Goal: Task Accomplishment & Management: Manage account settings

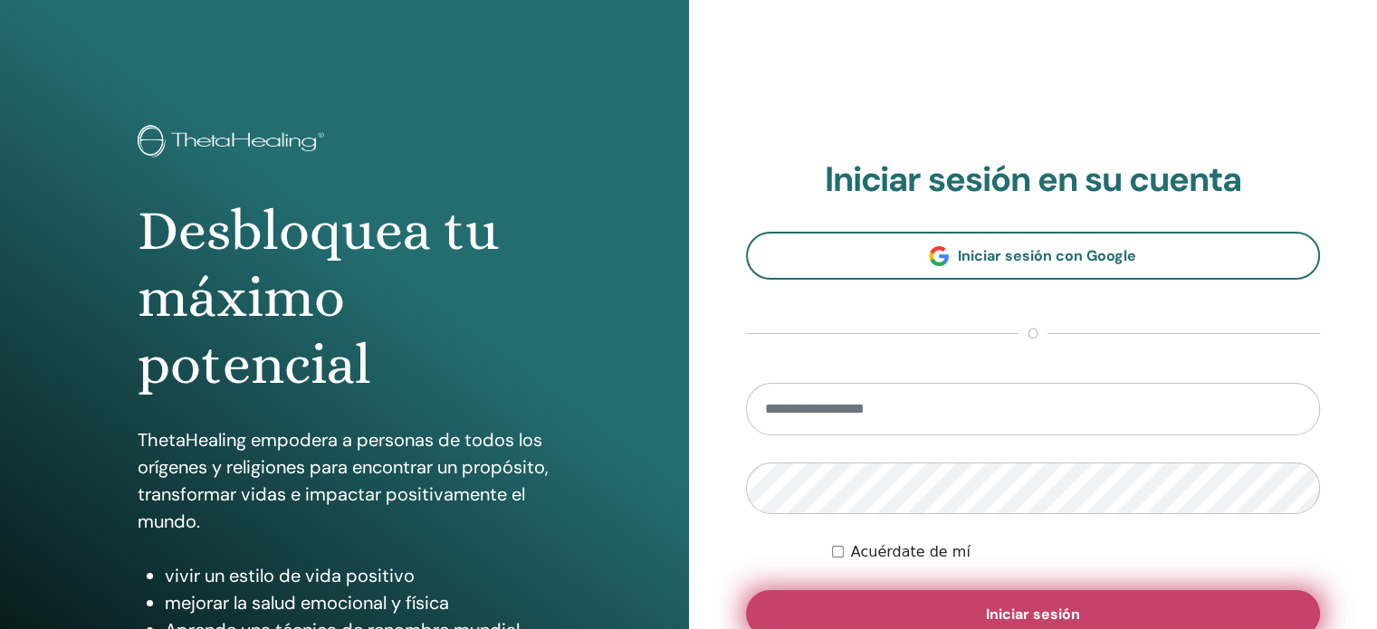
type input "**********"
click at [968, 607] on button "Iniciar sesión" at bounding box center [1033, 613] width 575 height 47
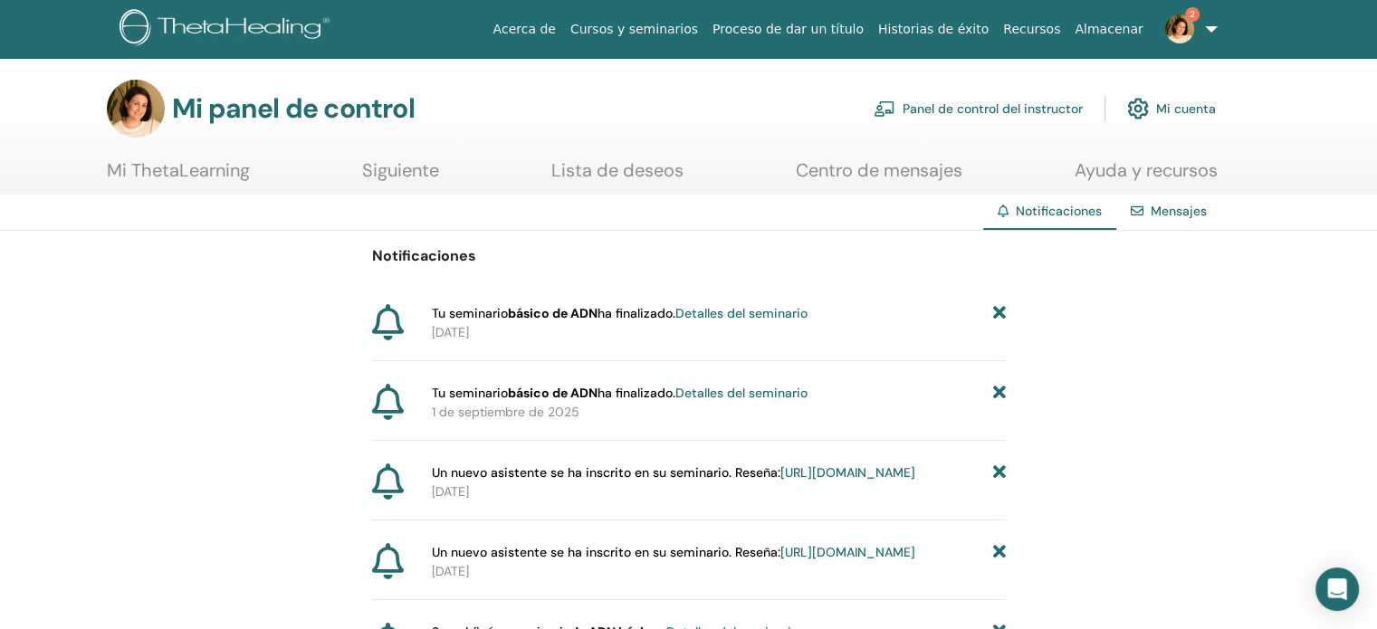
click at [1175, 26] on img at bounding box center [1179, 28] width 29 height 29
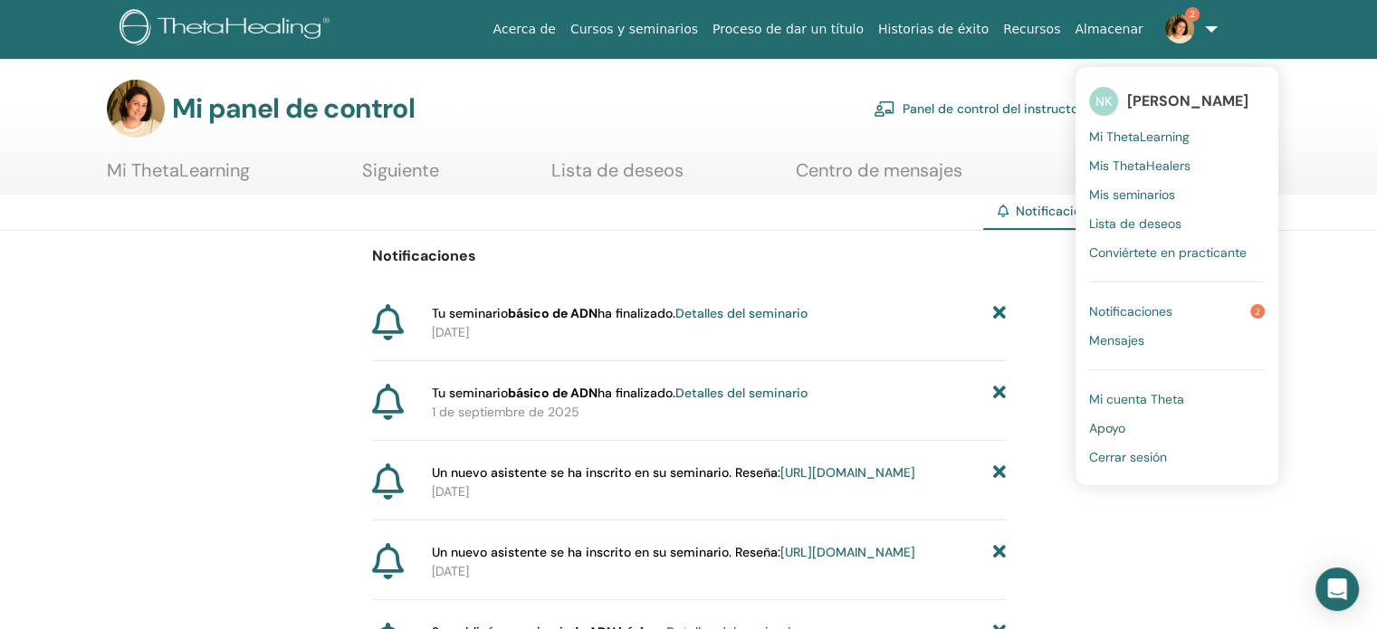
click at [1134, 316] on font "Notificaciones" at bounding box center [1130, 311] width 83 height 16
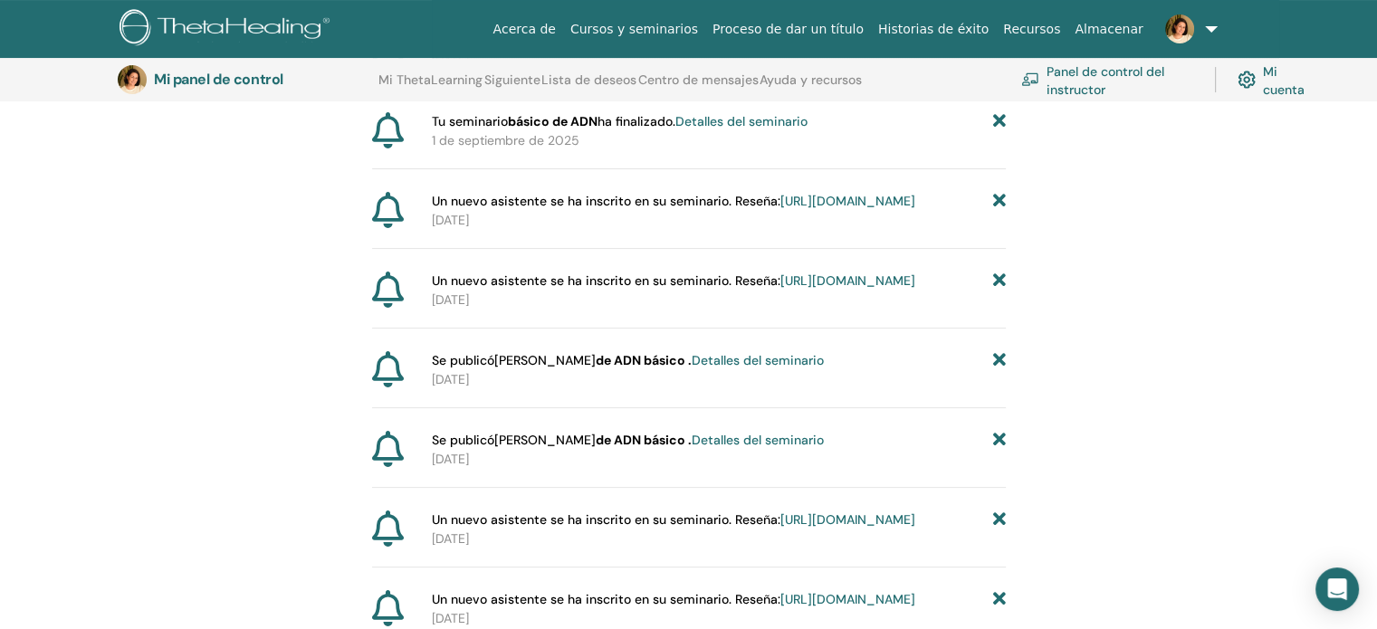
scroll to position [405, 0]
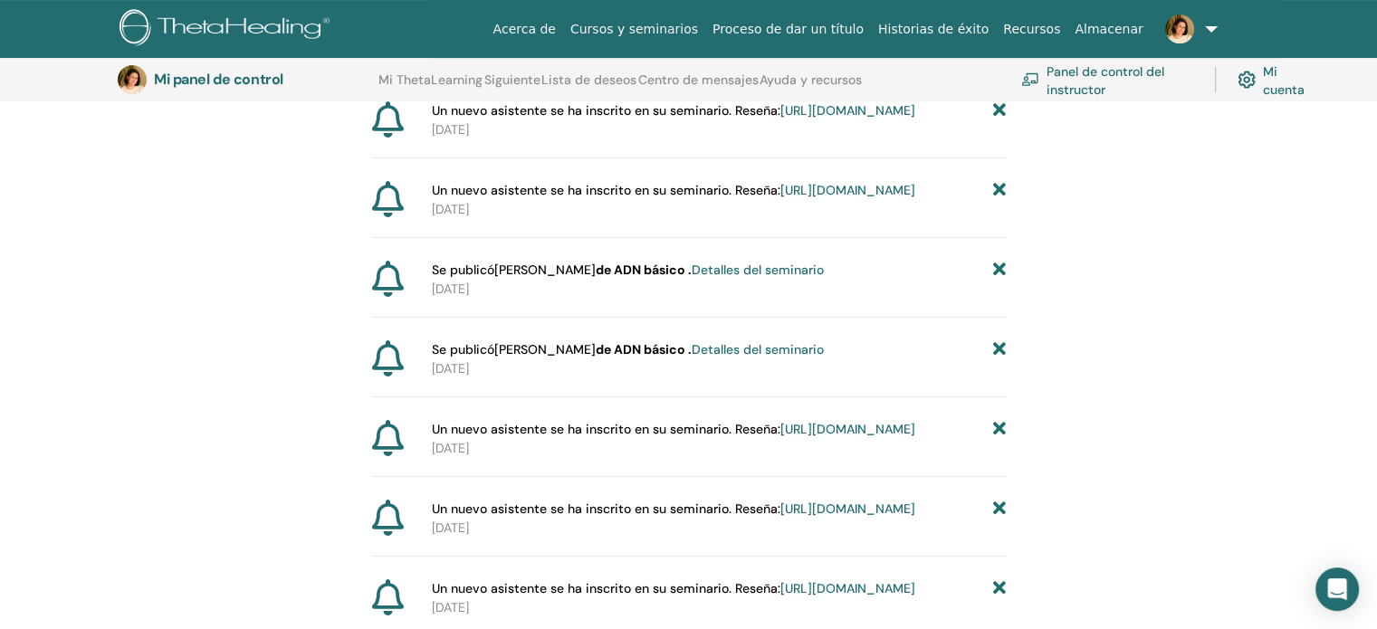
click at [748, 278] on font "Detalles del seminario" at bounding box center [758, 270] width 132 height 16
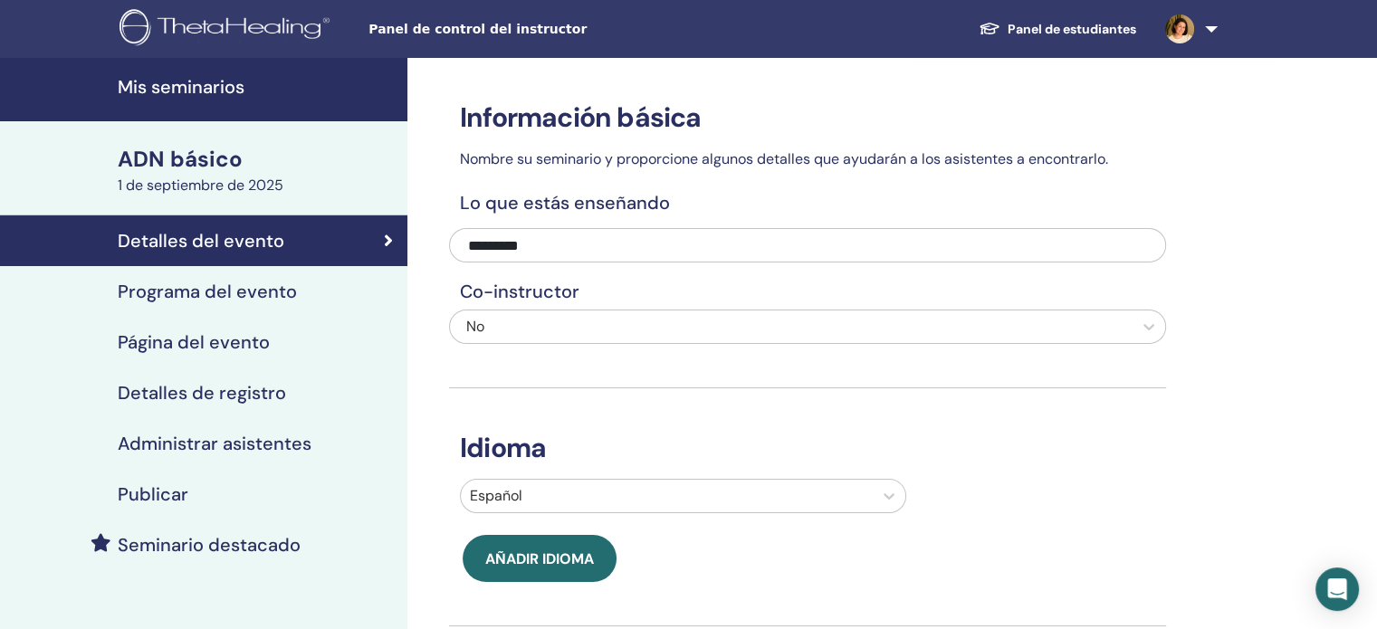
click at [255, 439] on font "Administrar asistentes" at bounding box center [215, 444] width 194 height 24
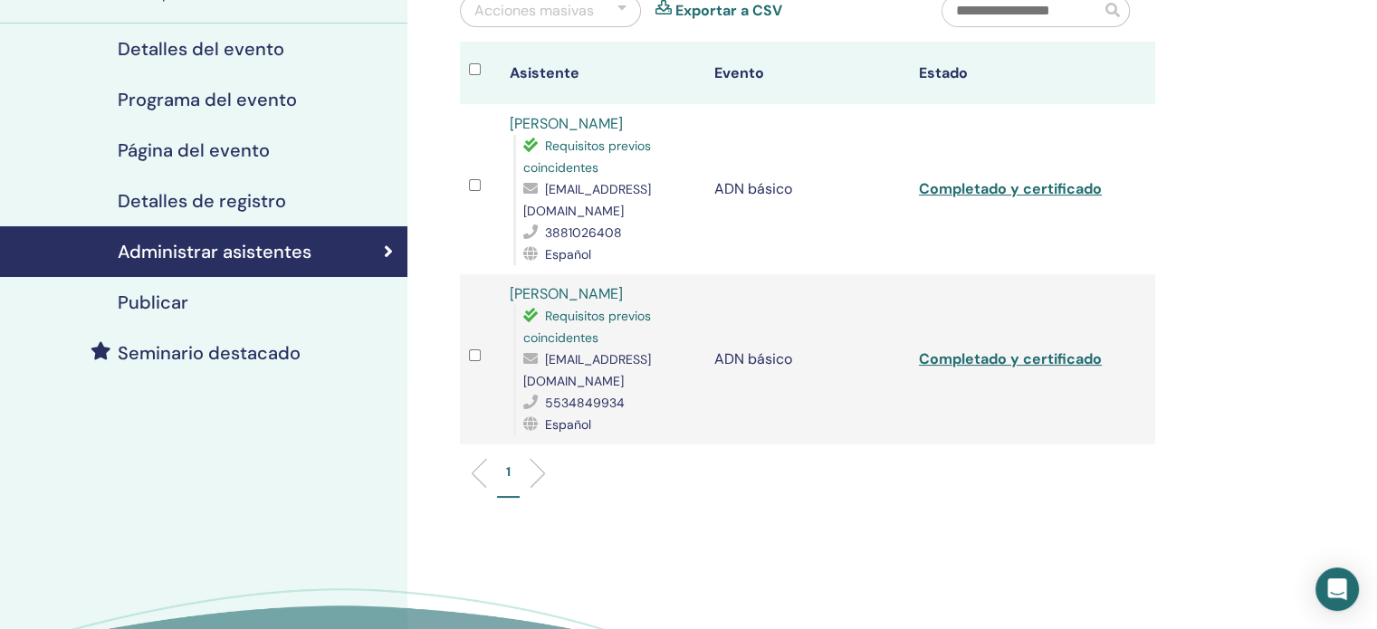
scroll to position [453, 0]
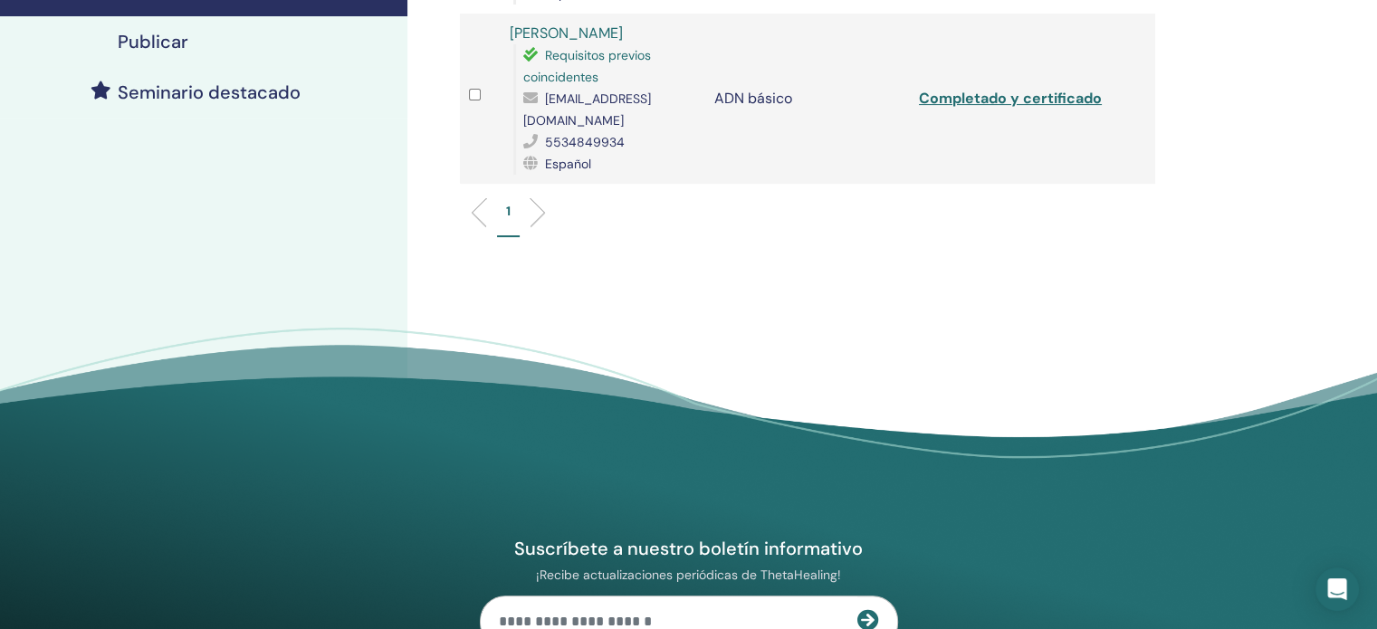
click at [540, 197] on li at bounding box center [530, 212] width 31 height 31
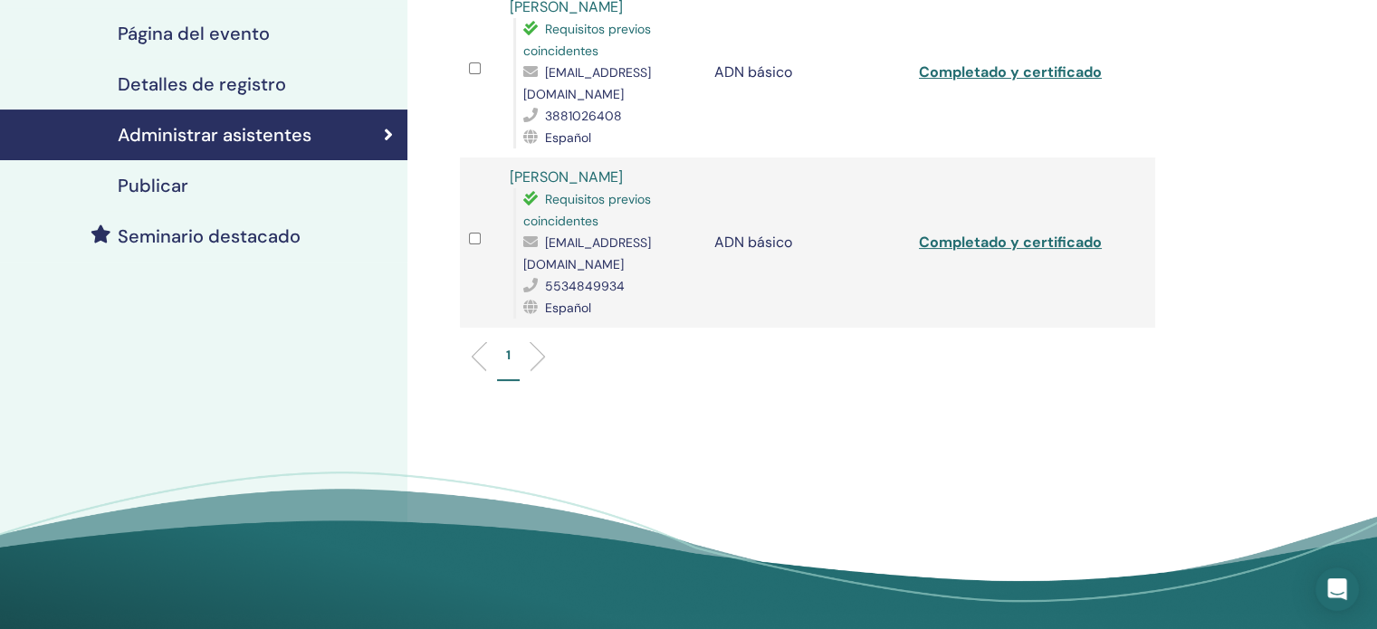
scroll to position [362, 0]
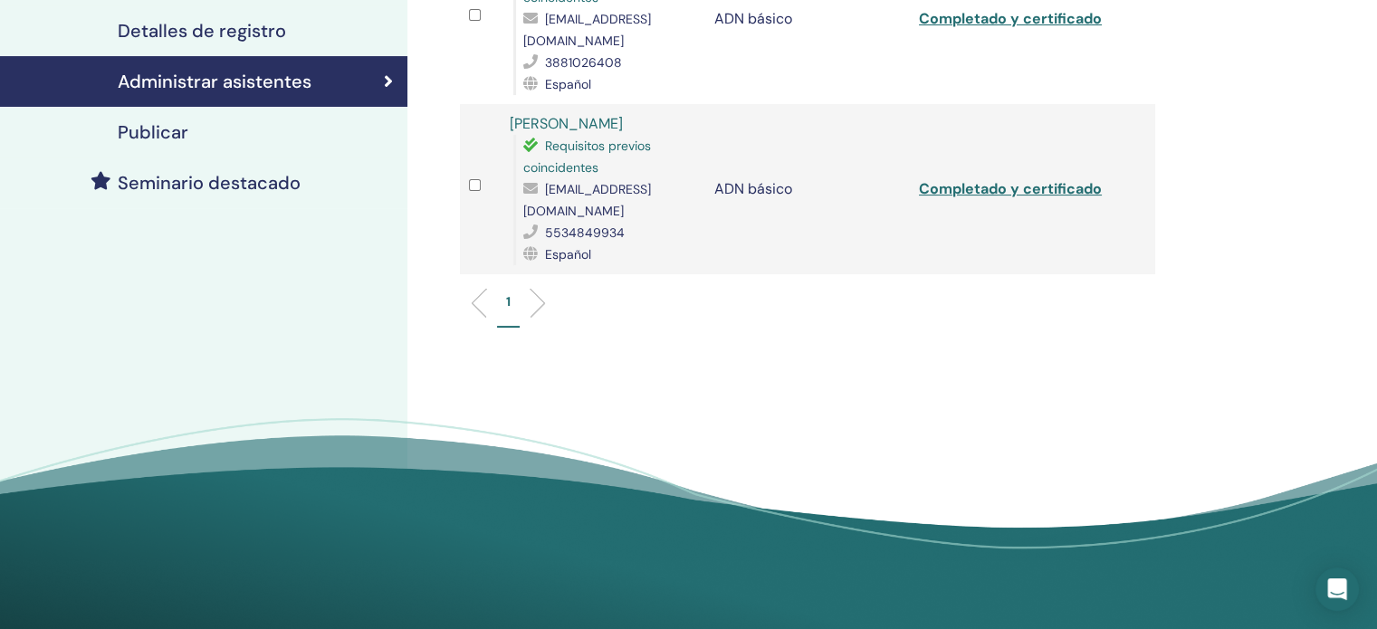
click at [477, 288] on li at bounding box center [486, 303] width 31 height 31
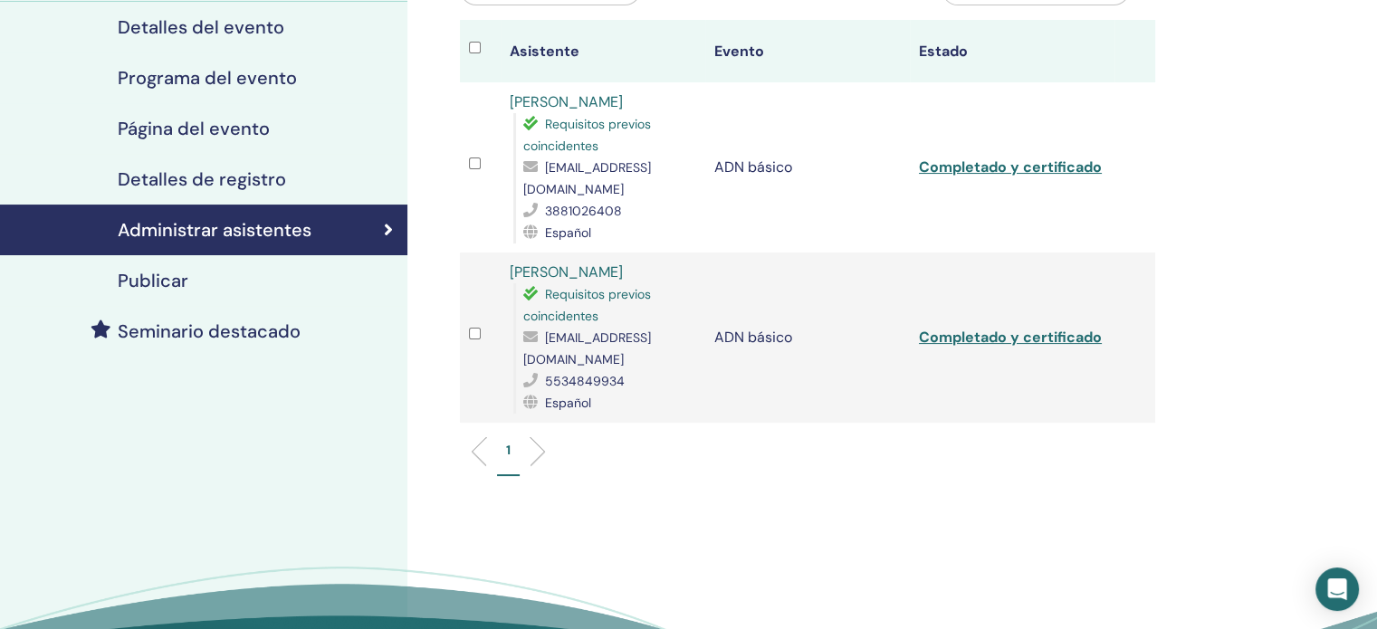
scroll to position [0, 0]
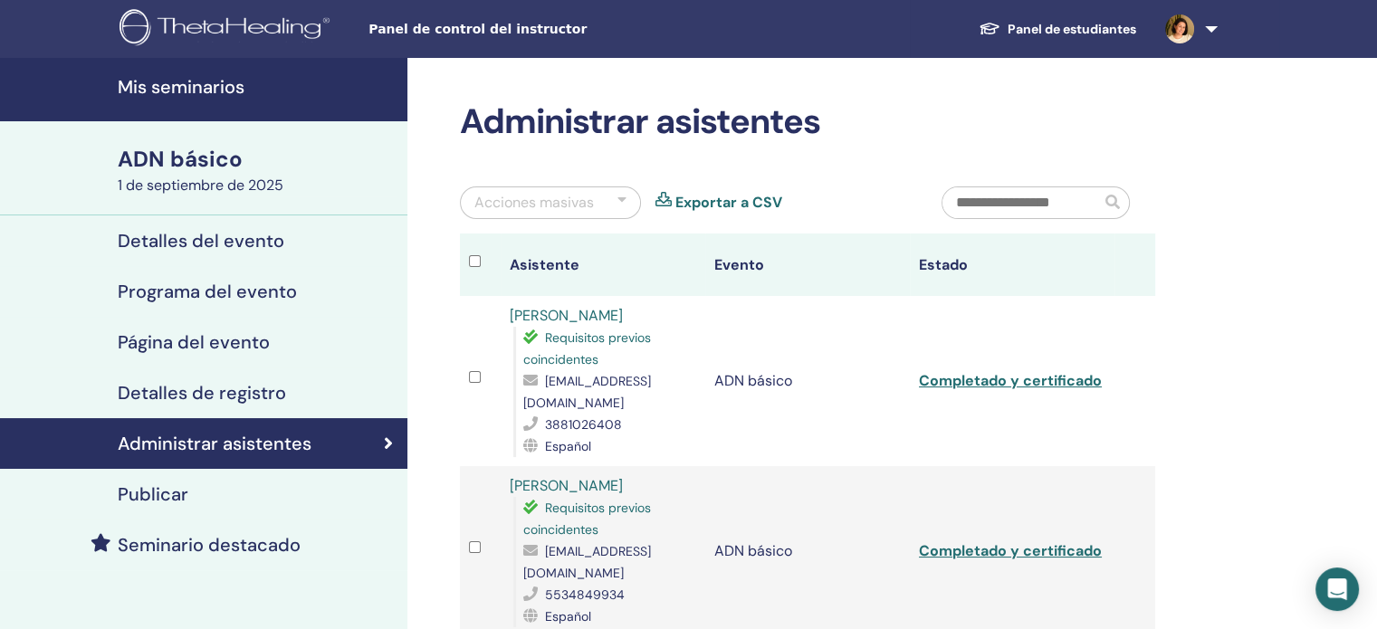
drag, startPoint x: 190, startPoint y: 81, endPoint x: 467, endPoint y: 124, distance: 280.2
click at [189, 81] on font "Mis seminarios" at bounding box center [181, 87] width 127 height 24
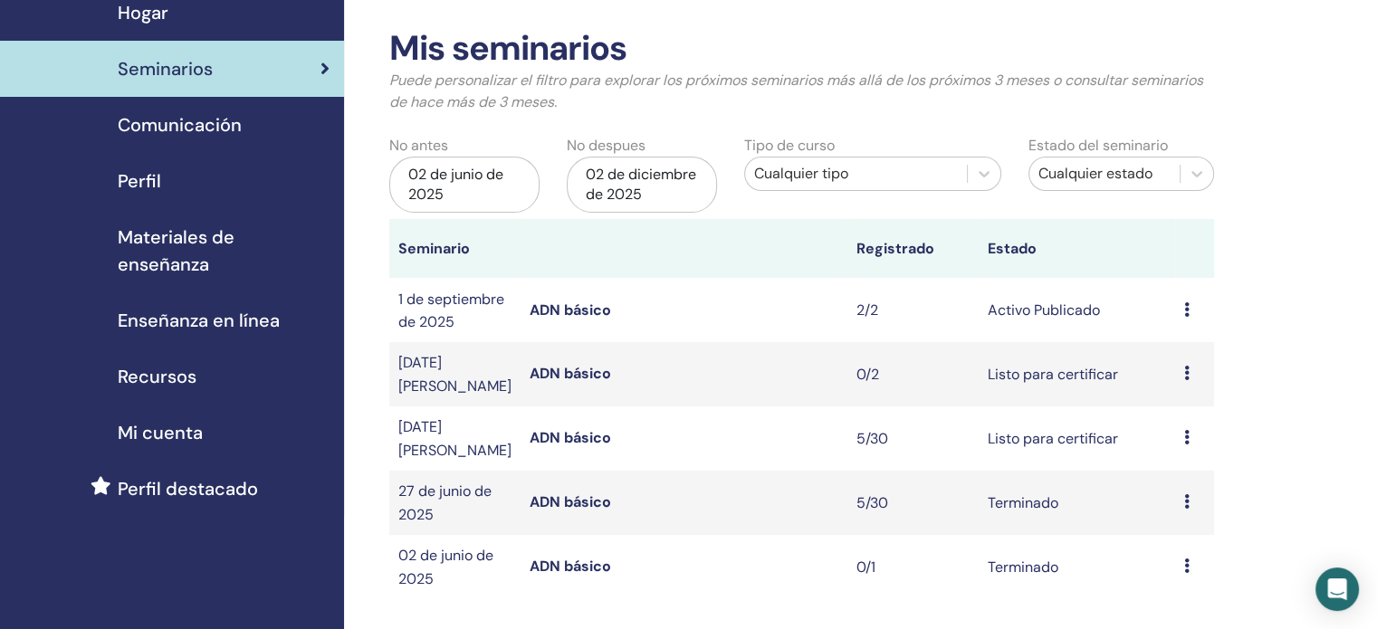
scroll to position [181, 0]
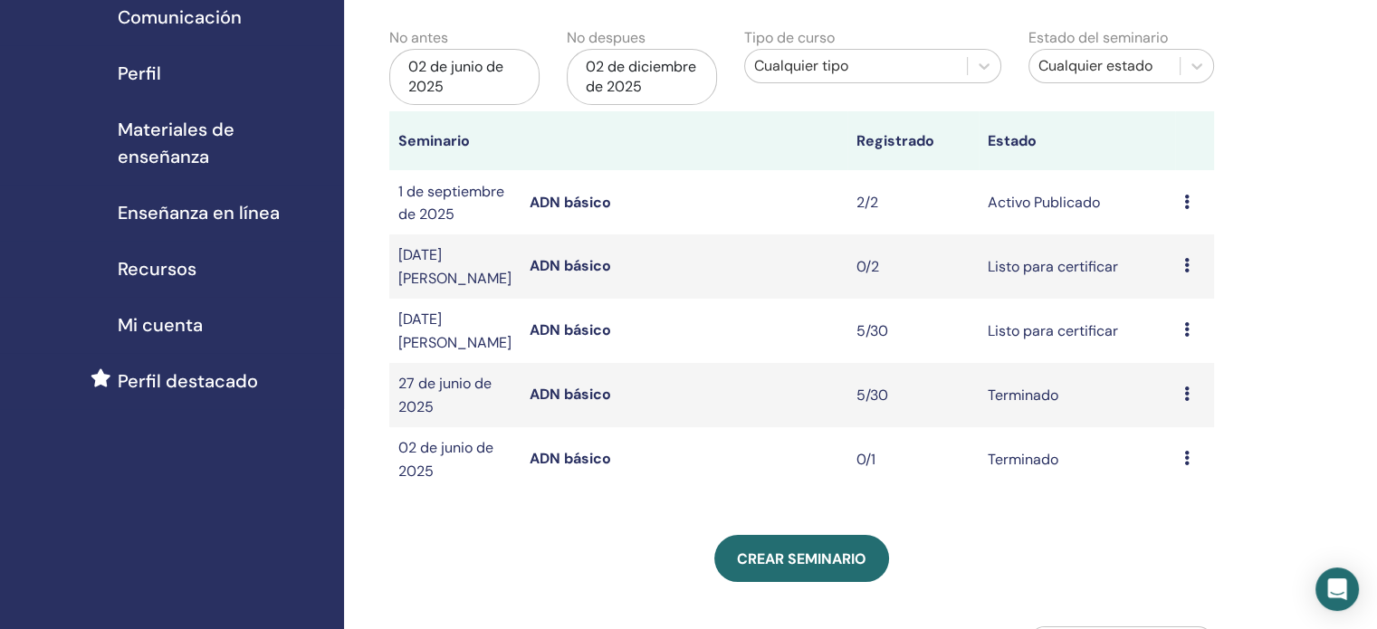
click at [1184, 267] on icon at bounding box center [1186, 265] width 5 height 14
click at [1188, 358] on font "Cancelar" at bounding box center [1167, 363] width 60 height 19
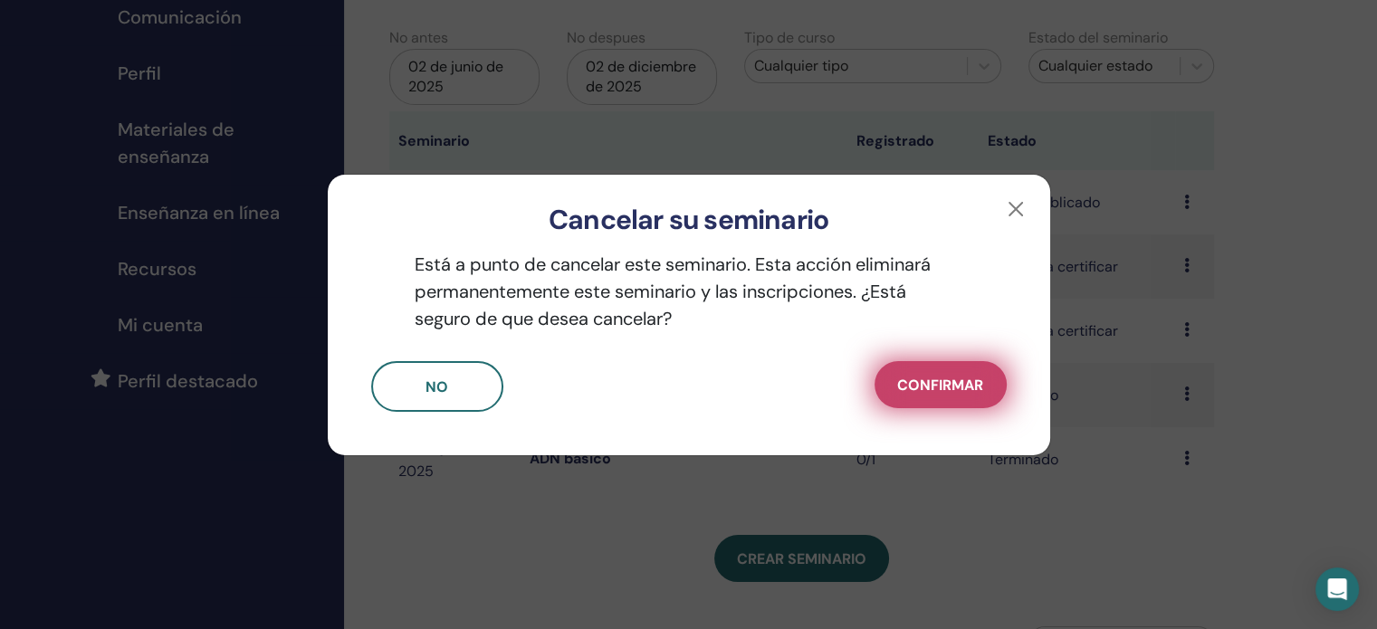
click at [952, 383] on font "Confirmar" at bounding box center [940, 385] width 86 height 19
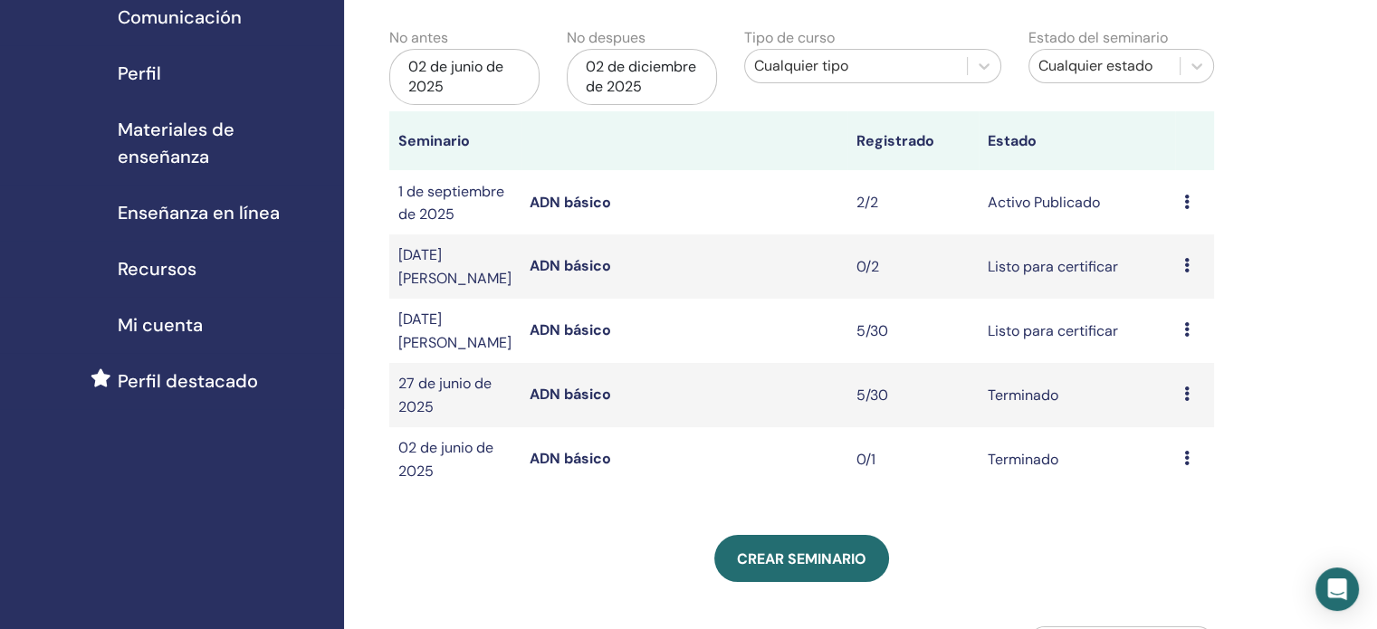
click at [1185, 272] on icon at bounding box center [1186, 265] width 5 height 14
click at [1184, 367] on font "Cancelar" at bounding box center [1168, 371] width 60 height 19
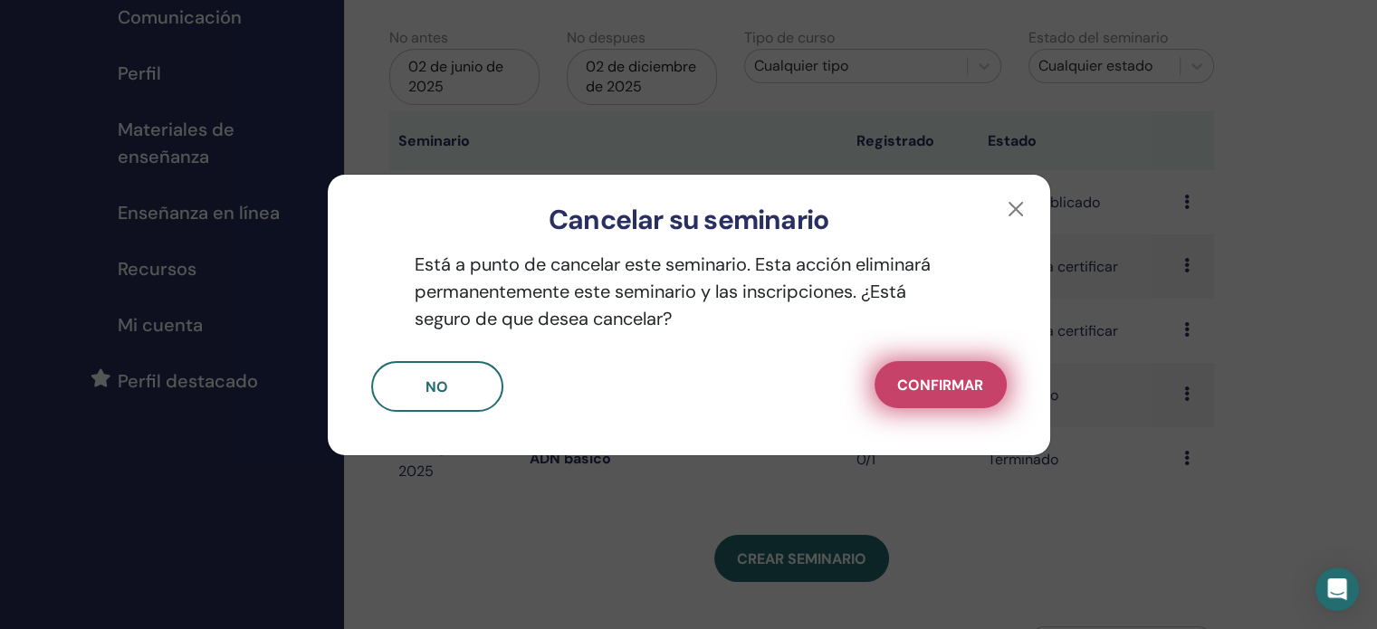
click at [985, 379] on button "Confirmar" at bounding box center [940, 384] width 132 height 47
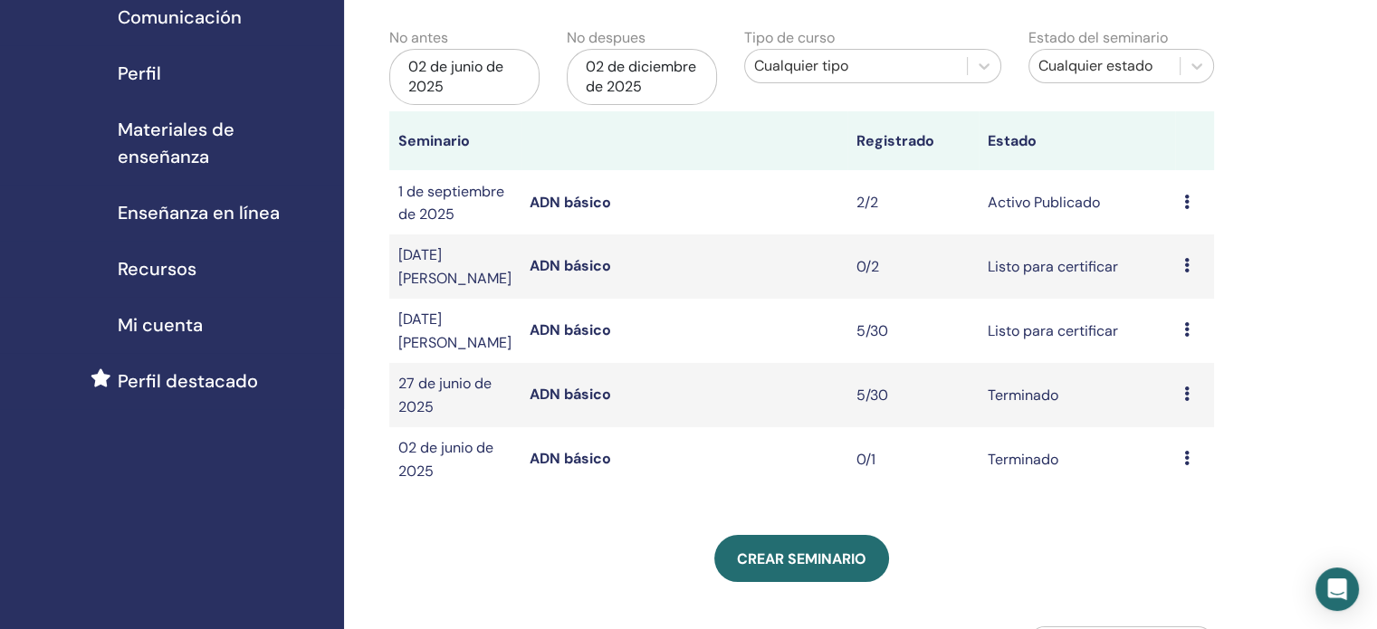
click at [1188, 271] on icon at bounding box center [1186, 265] width 5 height 14
click at [1191, 368] on font "Cancelar" at bounding box center [1170, 367] width 60 height 19
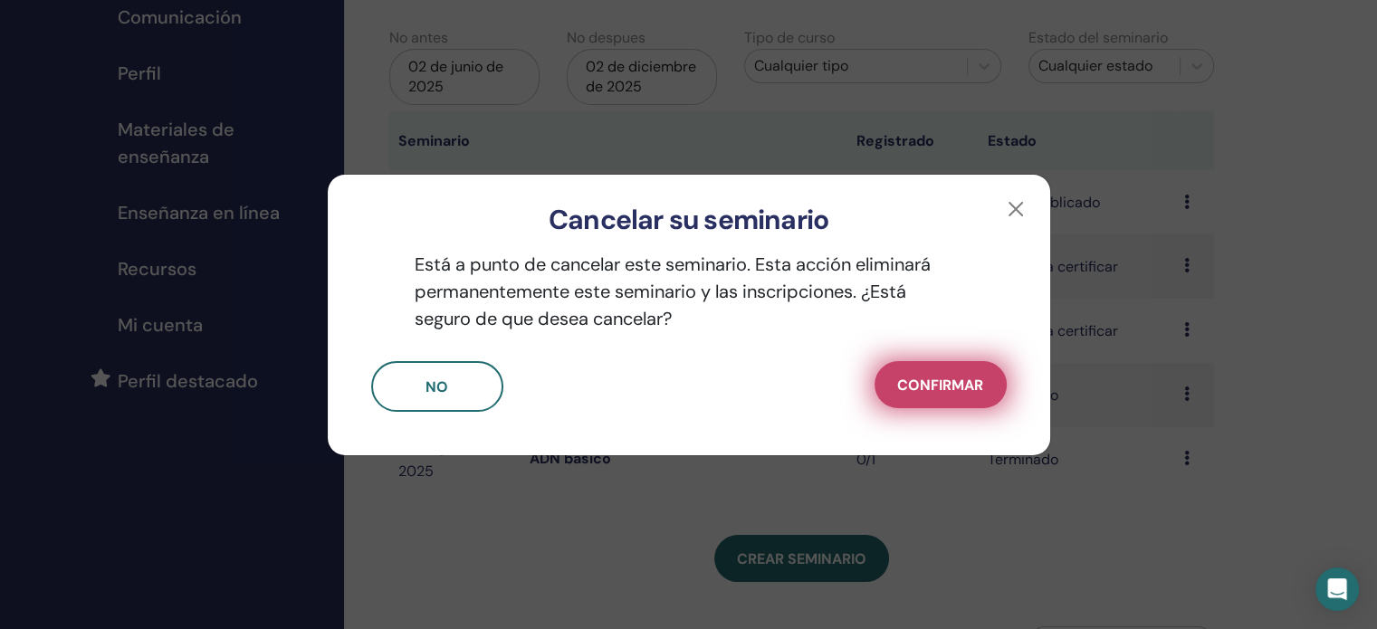
click at [977, 391] on font "Confirmar" at bounding box center [940, 385] width 86 height 19
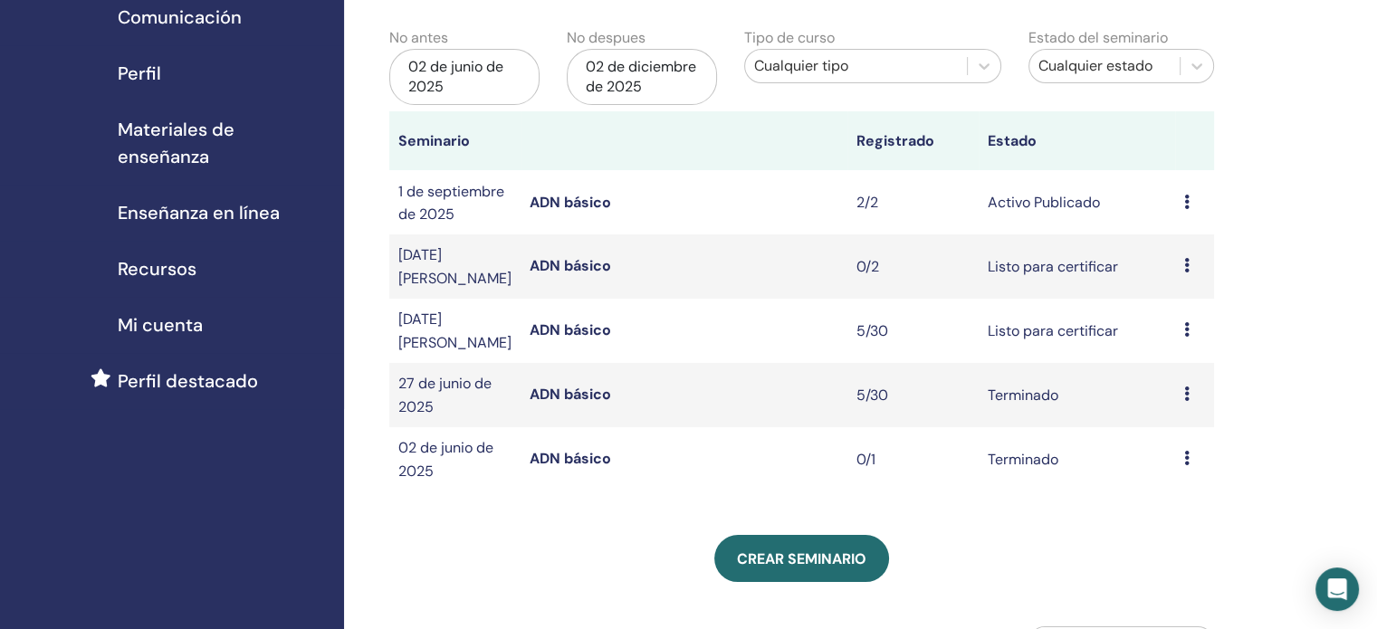
click at [563, 333] on font "ADN básico" at bounding box center [569, 329] width 81 height 19
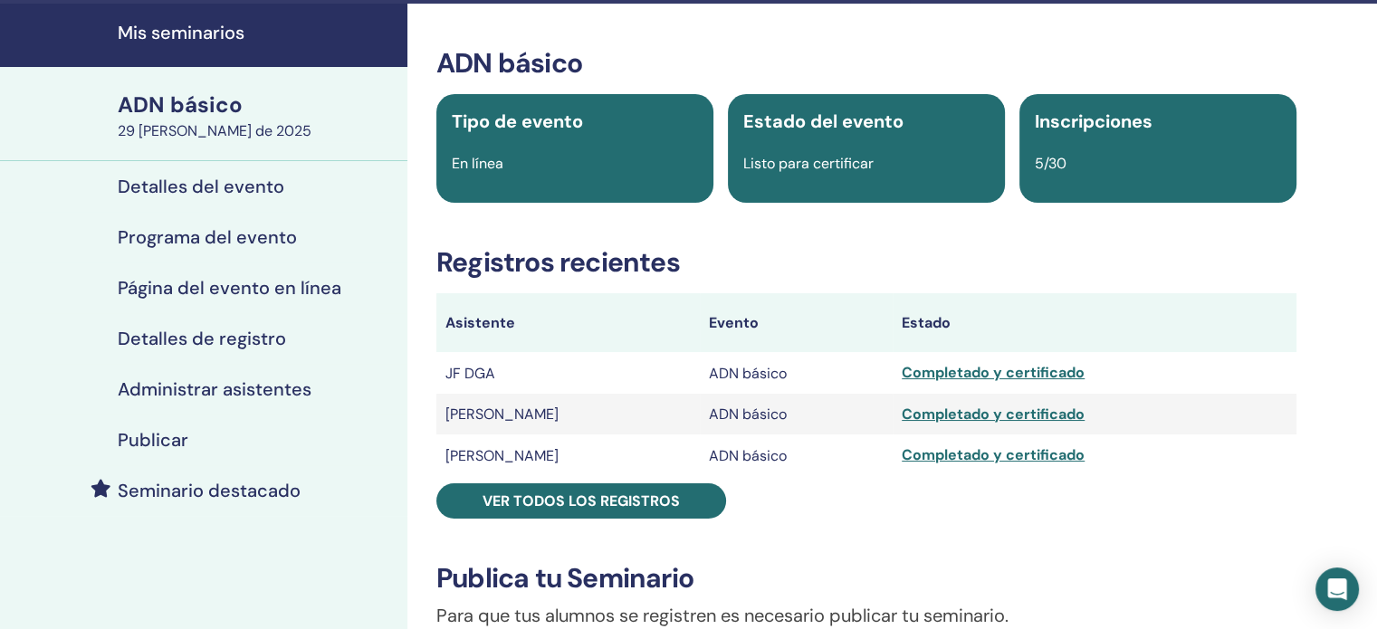
scroll to position [272, 0]
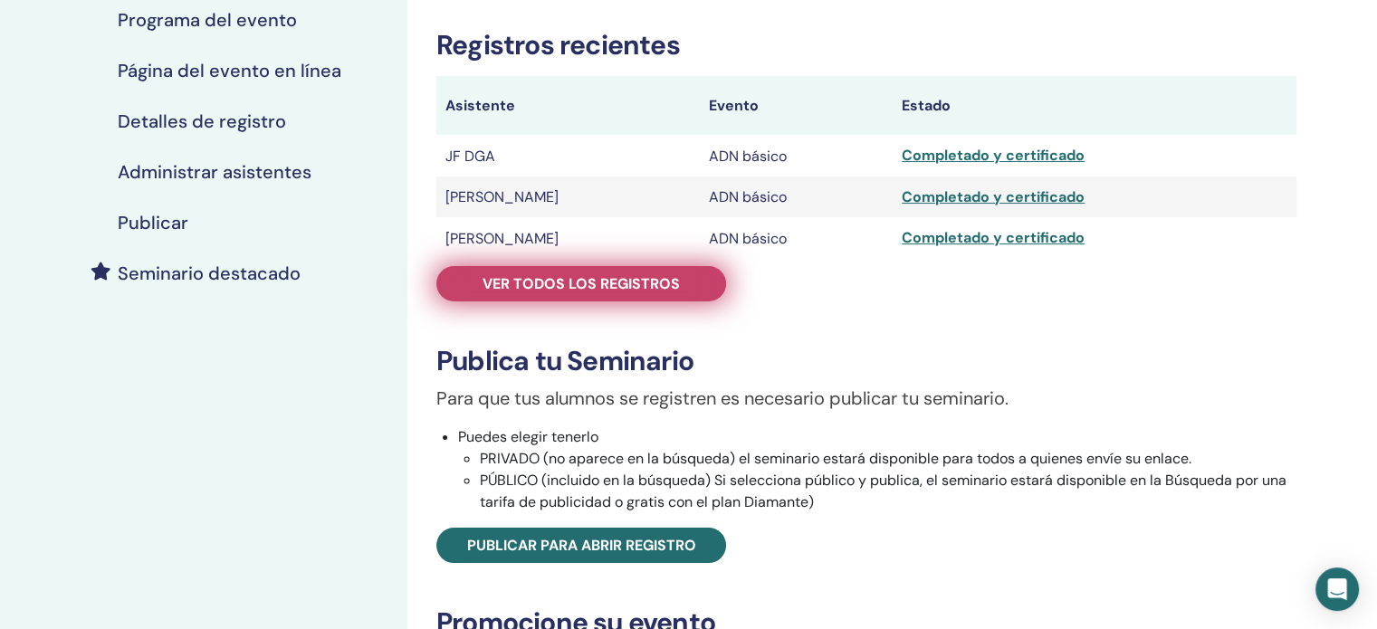
click at [662, 296] on link "Ver todos los registros" at bounding box center [581, 283] width 290 height 35
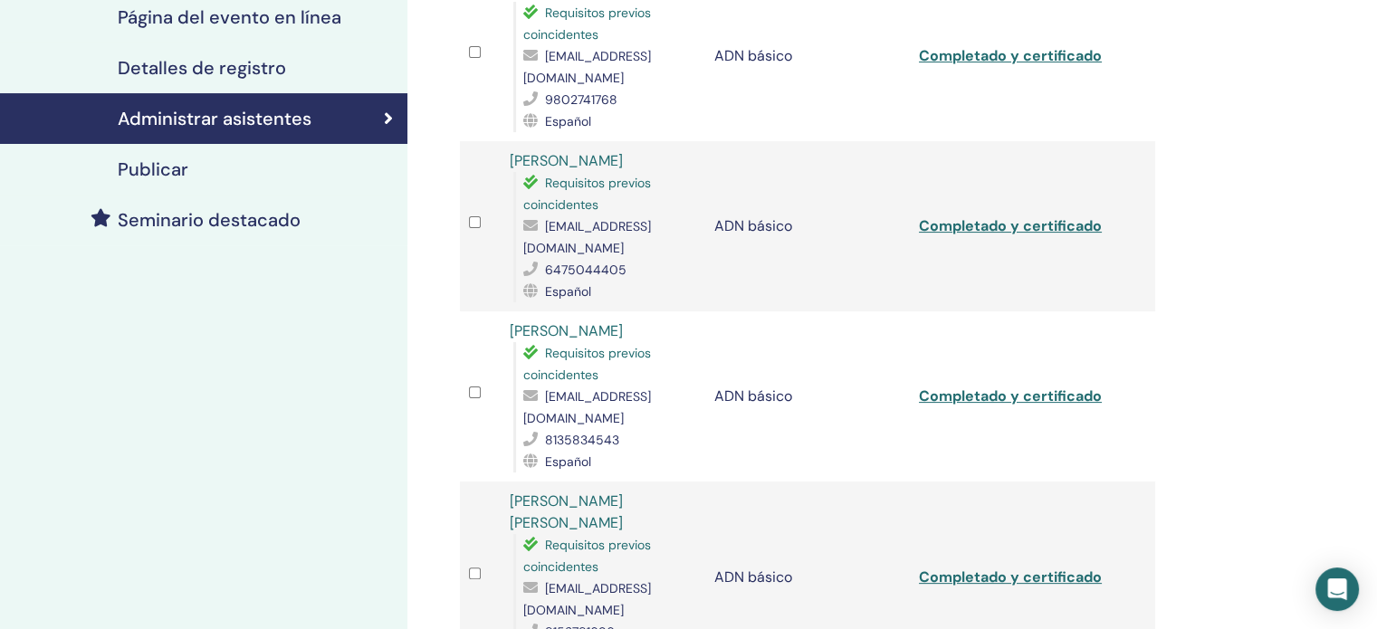
scroll to position [724, 0]
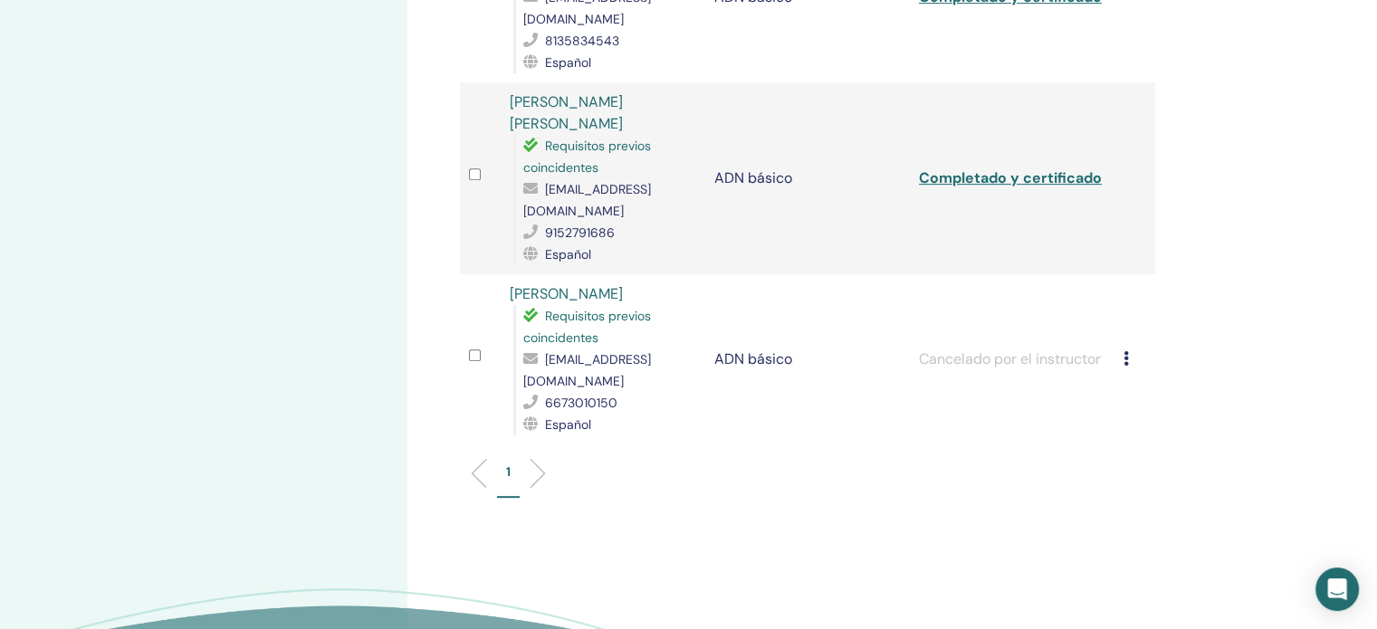
click at [1130, 348] on div "Cancelar registro No certificar automáticamente Marcar como pagado Marcar como …" at bounding box center [1134, 359] width 23 height 22
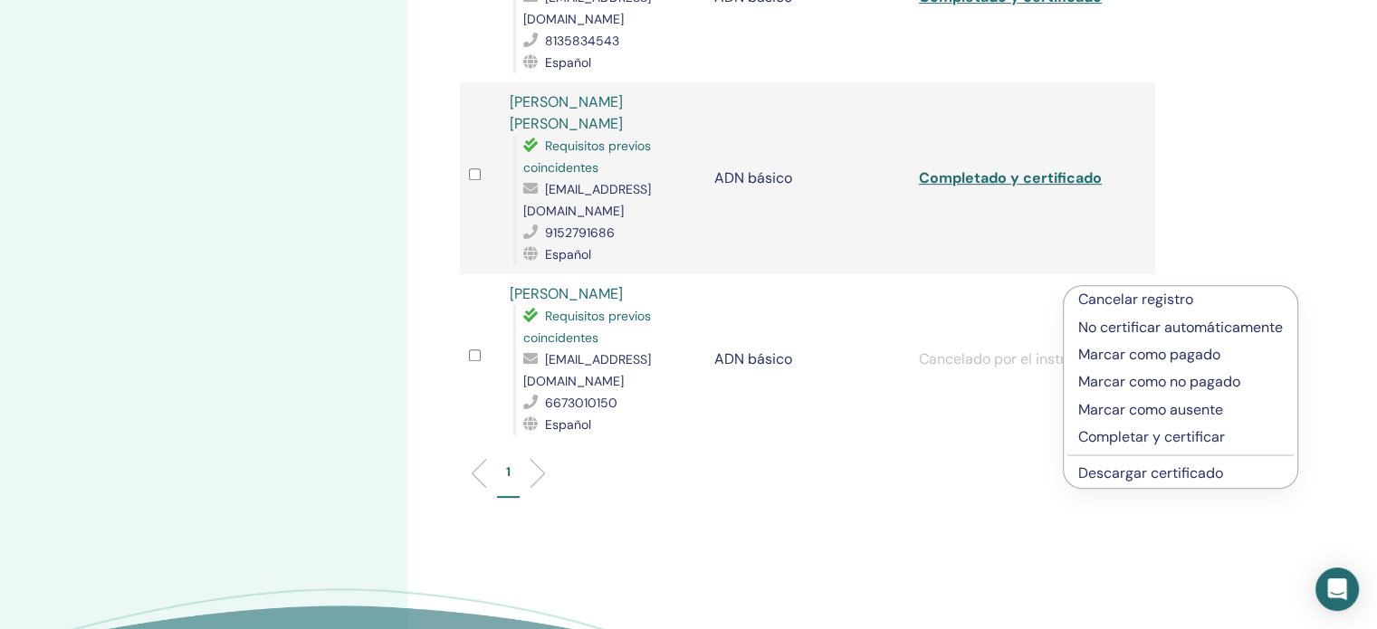
click at [1152, 331] on font "No certificar automáticamente" at bounding box center [1180, 327] width 205 height 19
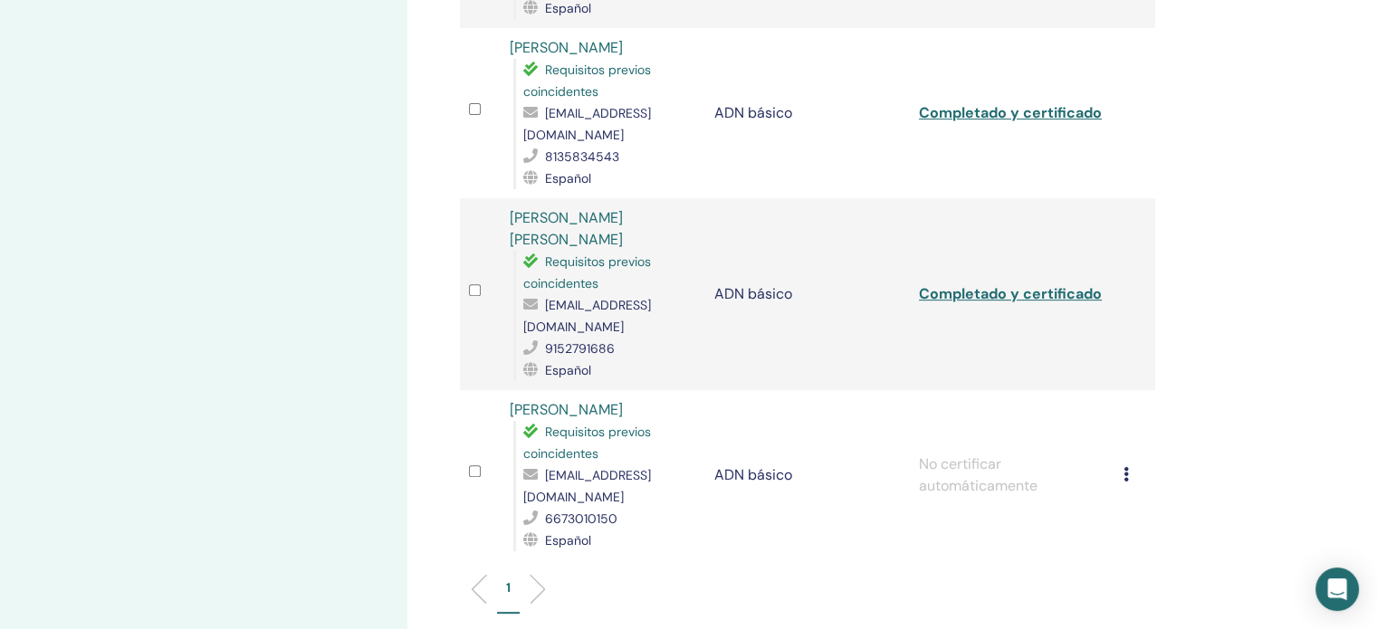
scroll to position [612, 0]
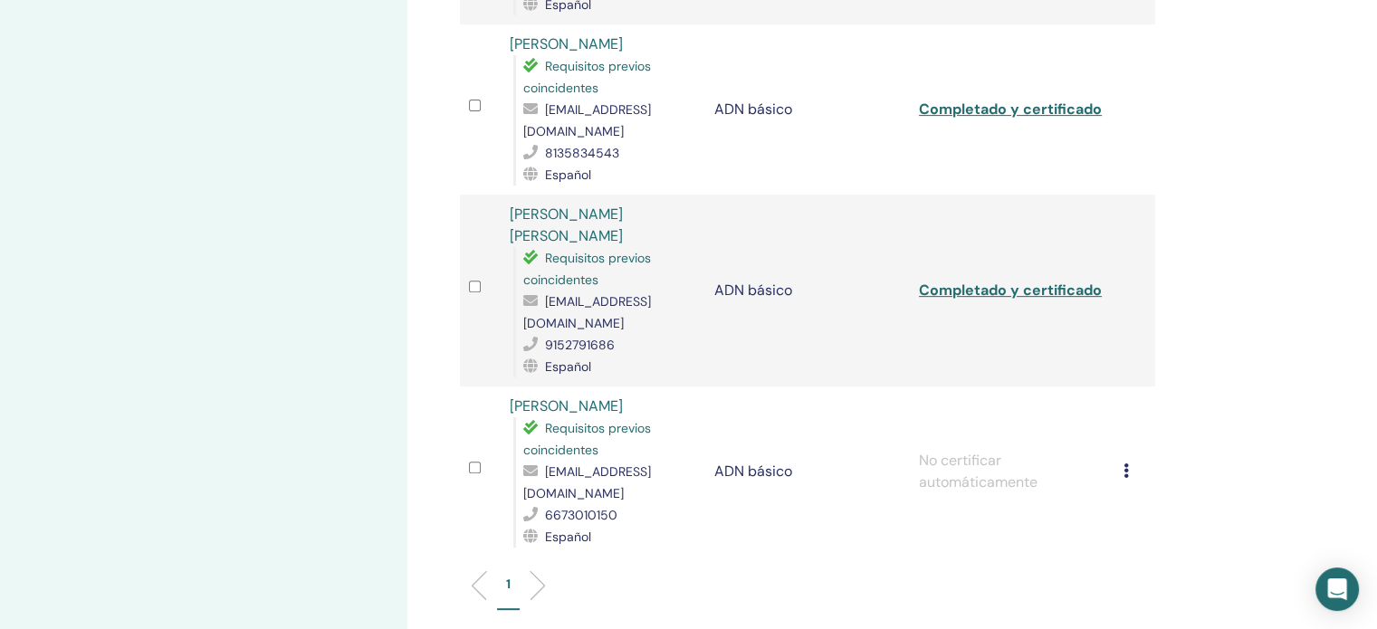
click at [1123, 463] on icon at bounding box center [1125, 470] width 5 height 14
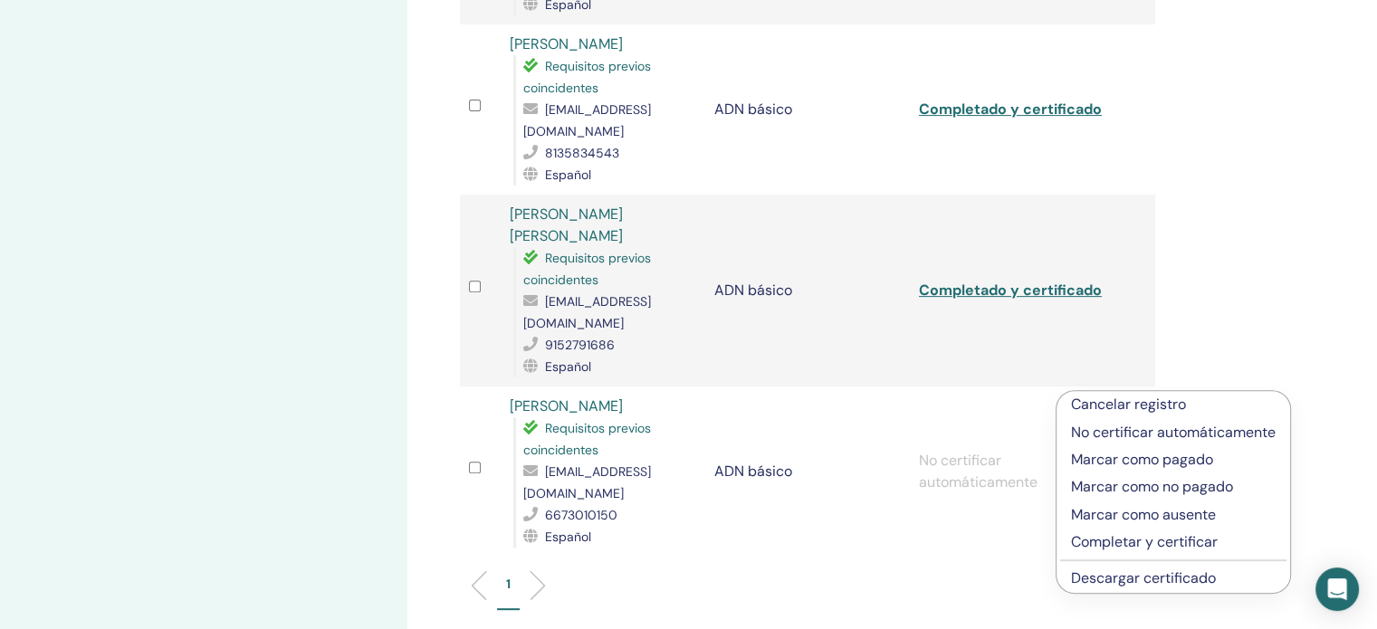
click at [1136, 401] on font "Cancelar registro" at bounding box center [1128, 404] width 115 height 19
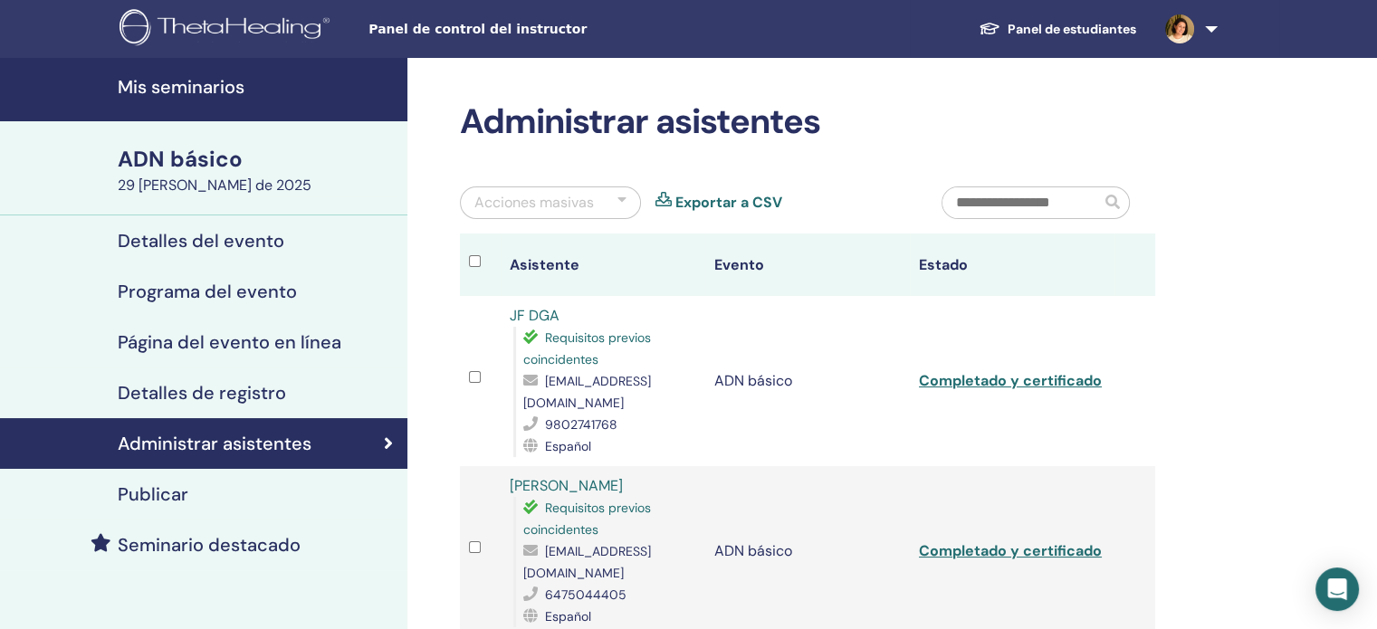
drag, startPoint x: 232, startPoint y: 86, endPoint x: 380, endPoint y: 163, distance: 167.2
click at [232, 86] on font "Mis seminarios" at bounding box center [181, 87] width 127 height 24
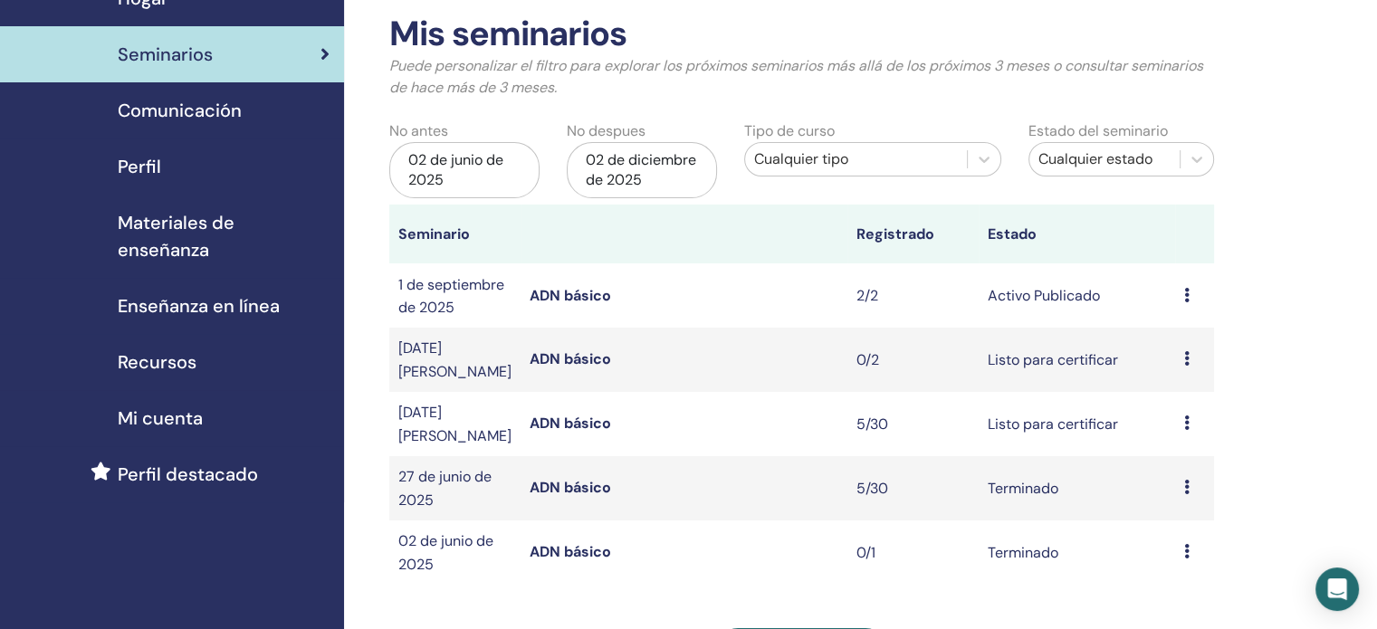
scroll to position [181, 0]
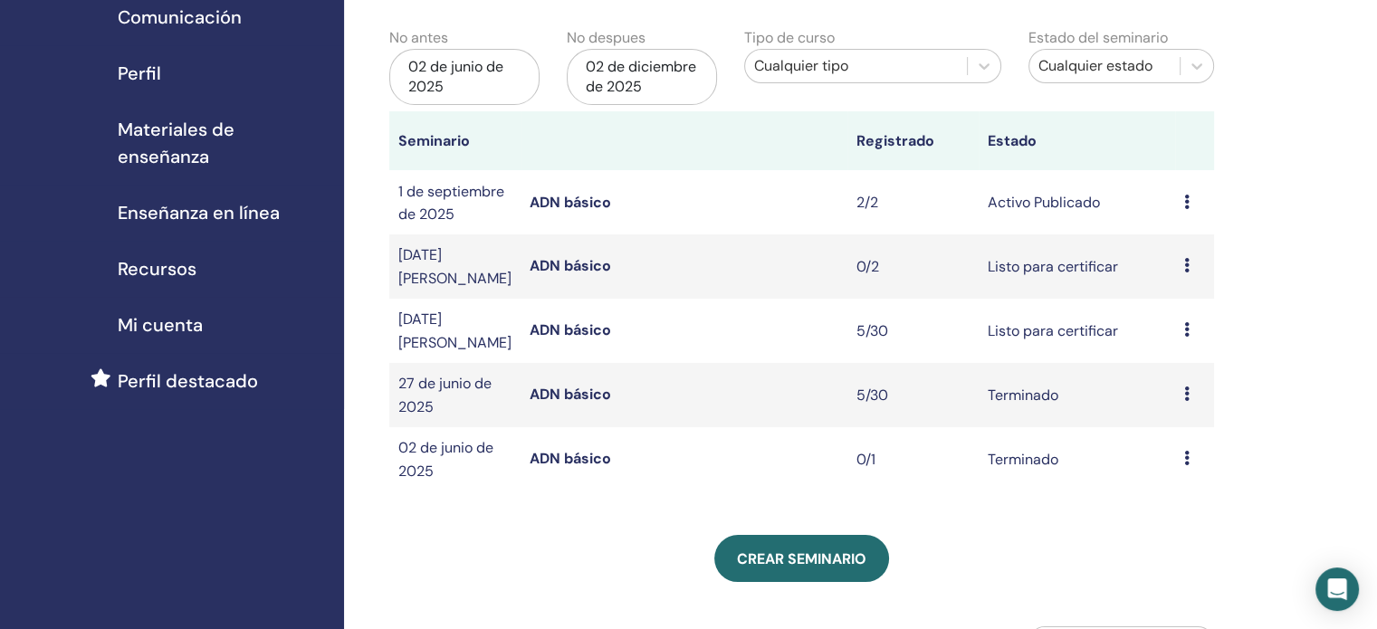
click at [515, 77] on div "02 de junio de 2025" at bounding box center [464, 77] width 150 height 56
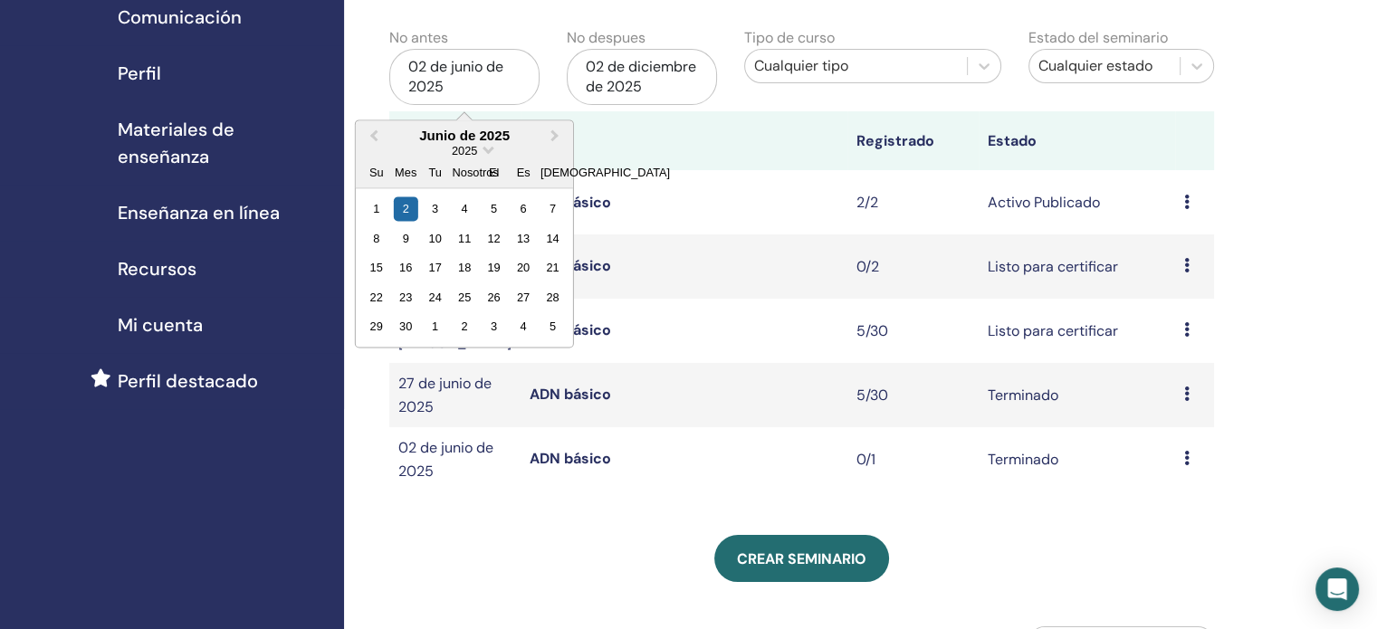
click at [479, 148] on div "2025" at bounding box center [464, 150] width 217 height 15
click at [488, 151] on span "Elija fecha" at bounding box center [488, 148] width 12 height 12
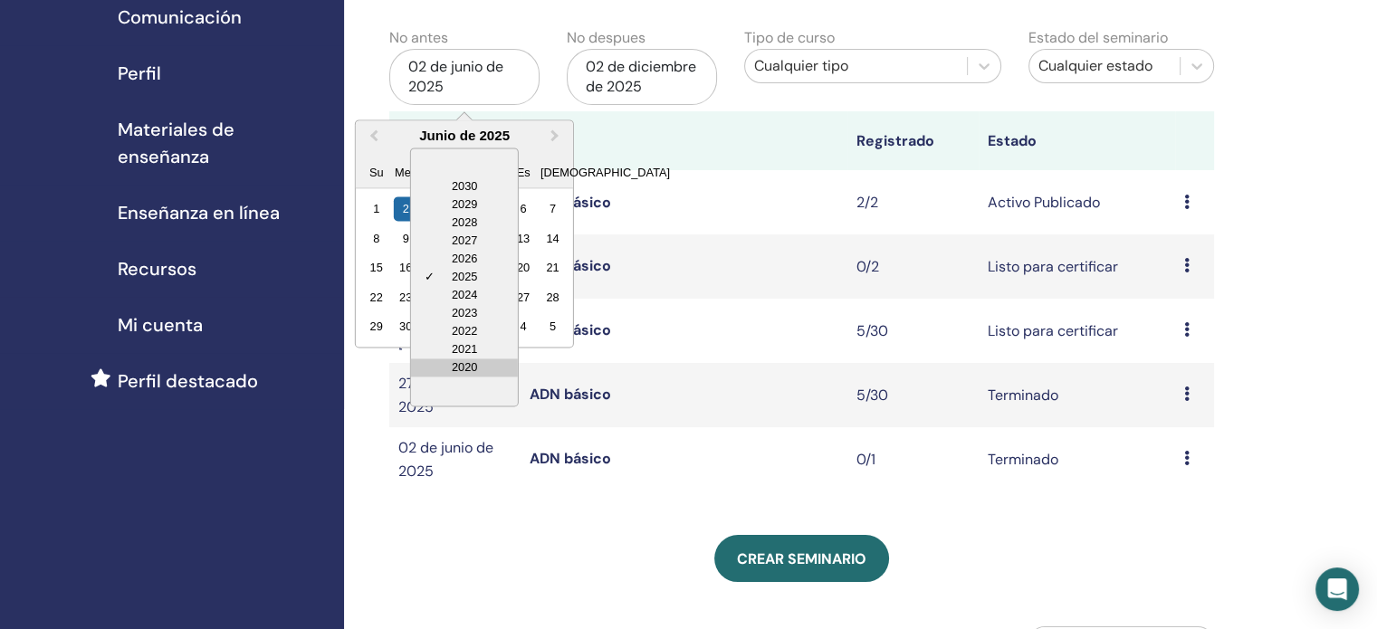
click at [475, 369] on div "2020" at bounding box center [464, 367] width 107 height 18
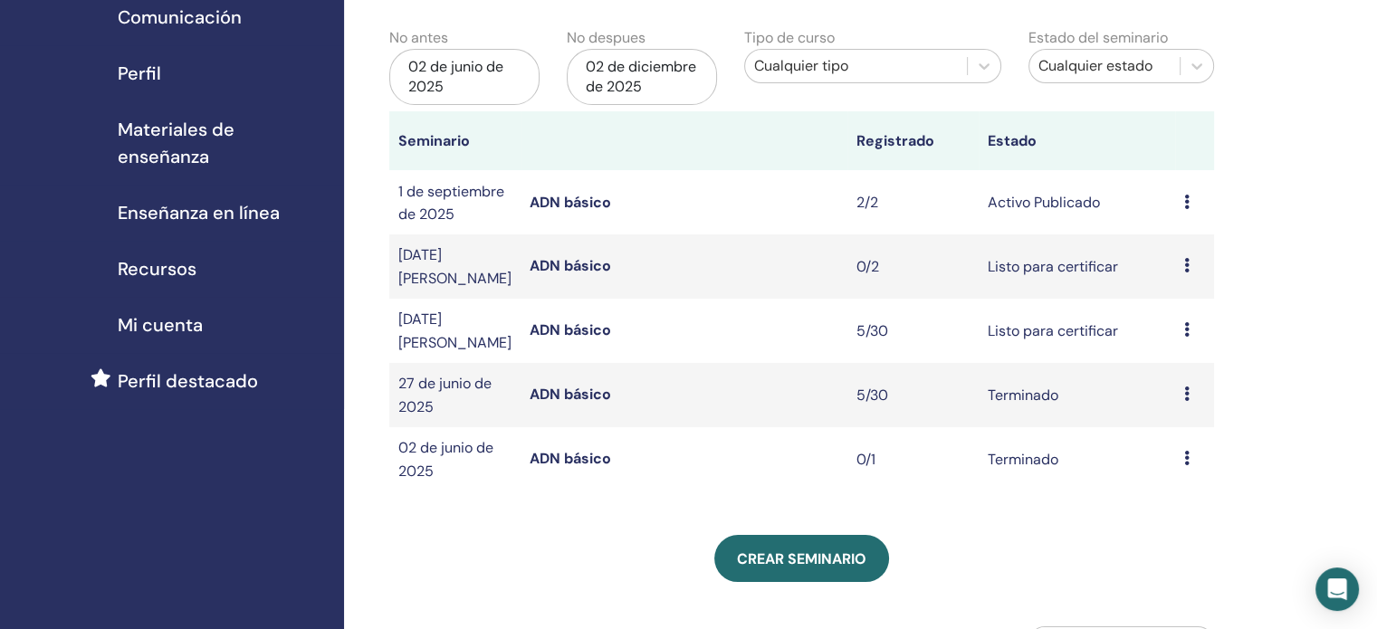
click at [704, 78] on div "02 de diciembre de 2025" at bounding box center [642, 77] width 150 height 56
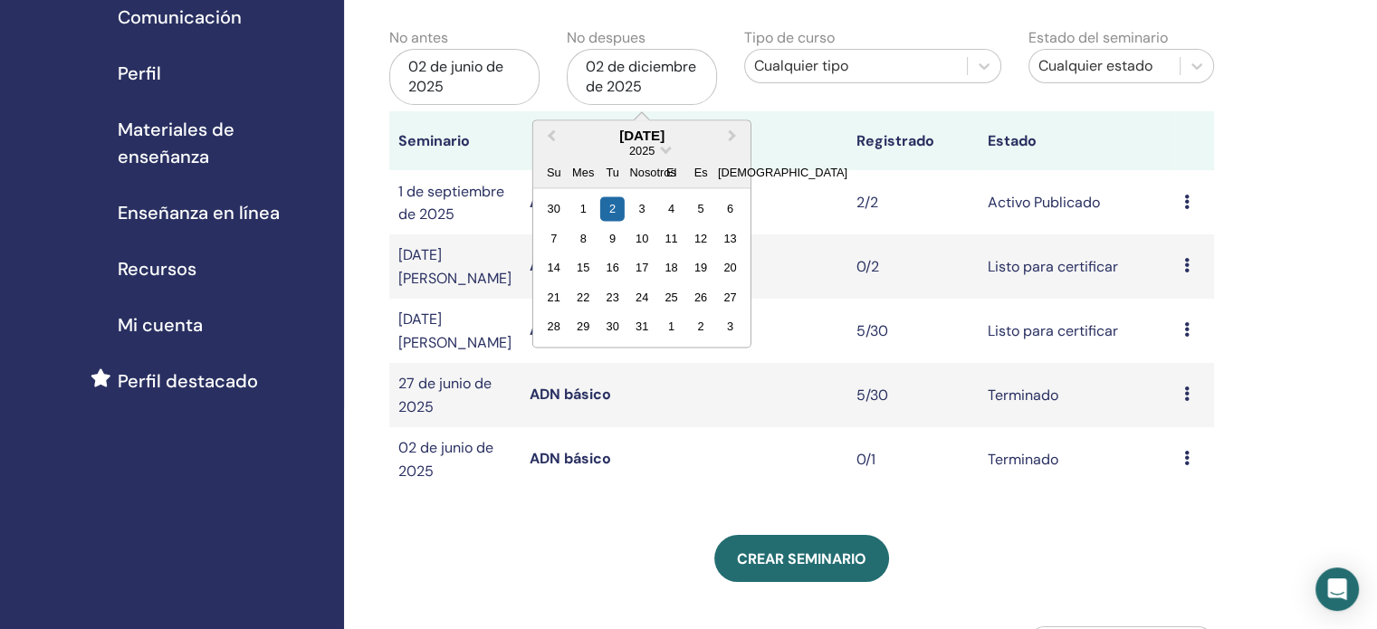
click at [1272, 108] on div "Mis seminarios Puede personalizar el filtro para explorar los próximos seminari…" at bounding box center [860, 490] width 1033 height 1227
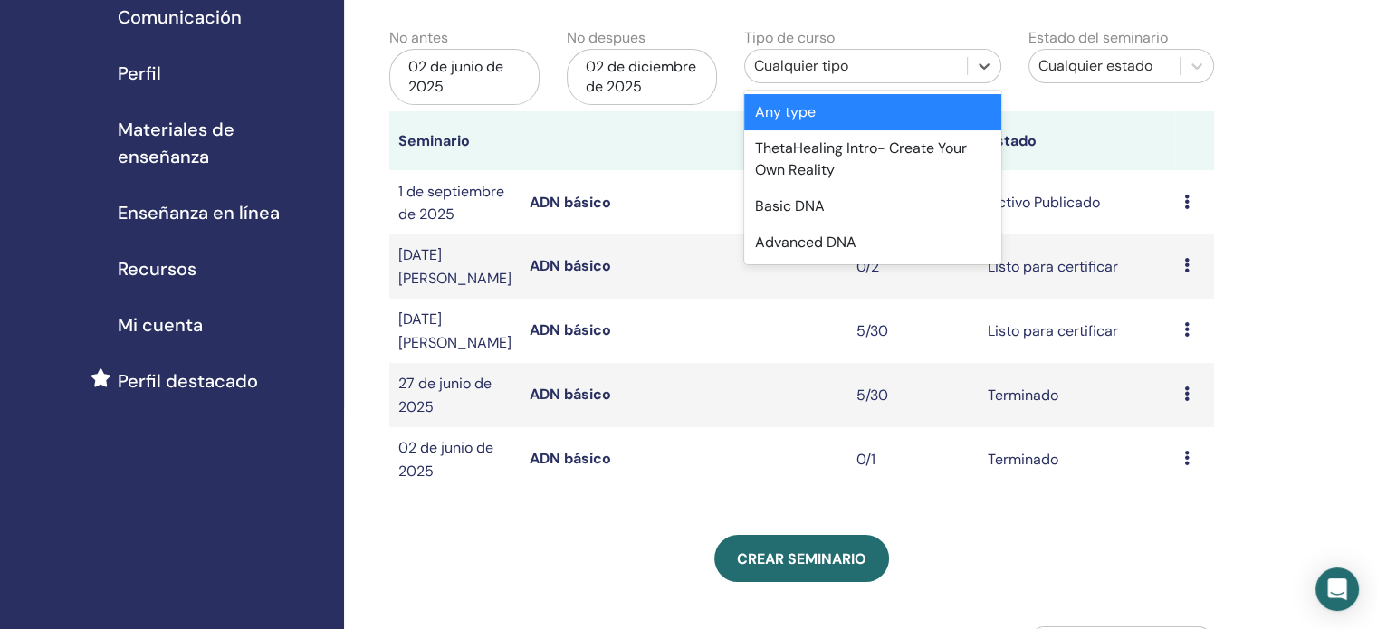
click at [901, 61] on div "Cualquier tipo" at bounding box center [856, 66] width 204 height 22
click at [902, 119] on div "Cualquier tipo" at bounding box center [872, 112] width 257 height 36
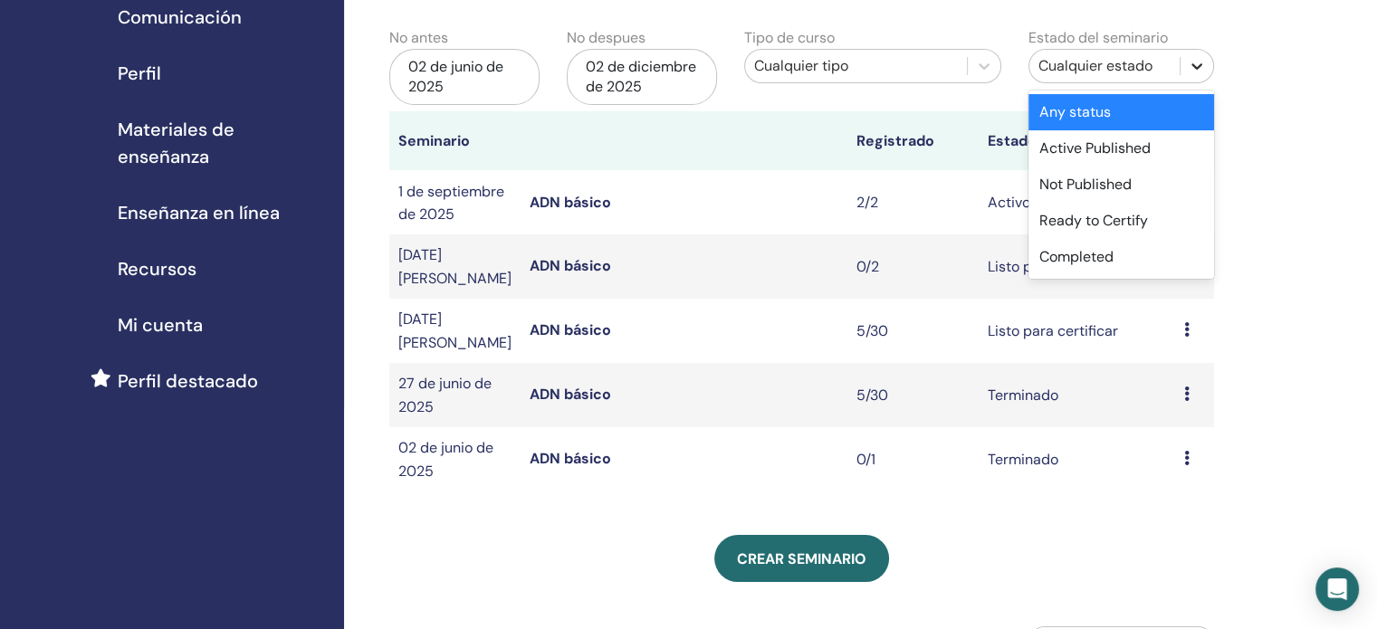
click at [1197, 66] on icon at bounding box center [1197, 66] width 18 height 18
click at [1300, 149] on div "Mis seminarios Puede personalizar el filtro para explorar los próximos seminari…" at bounding box center [860, 490] width 1033 height 1227
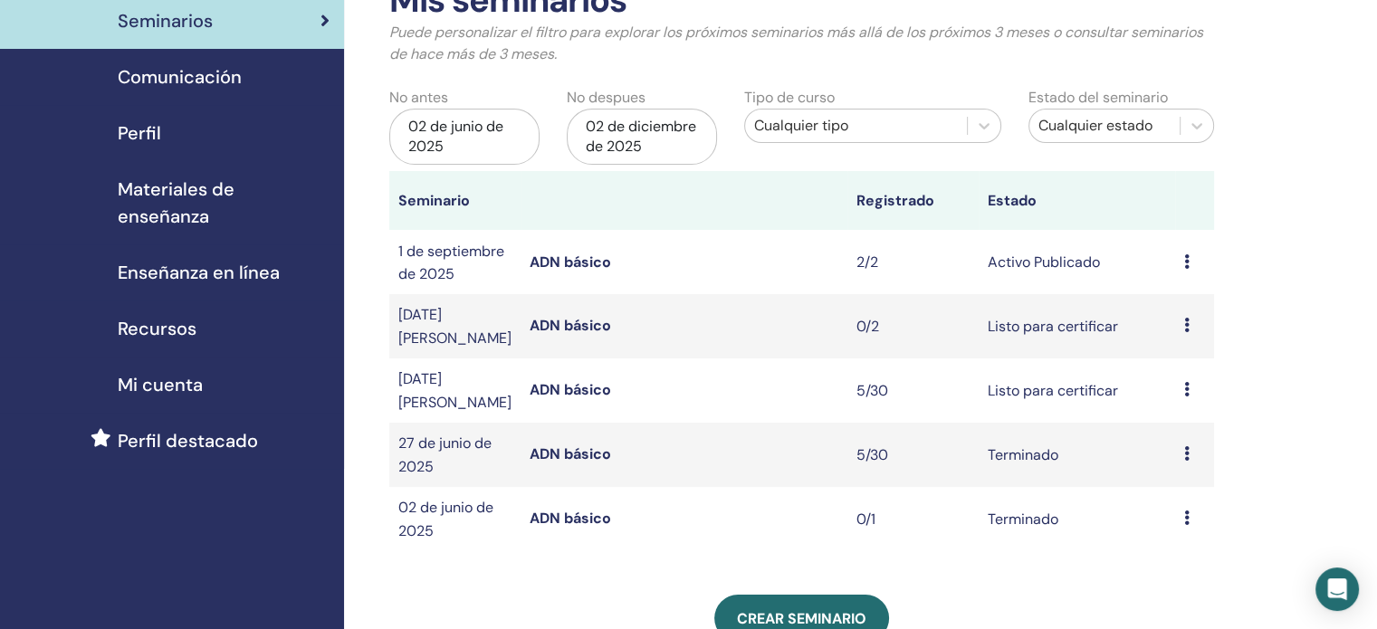
scroll to position [91, 0]
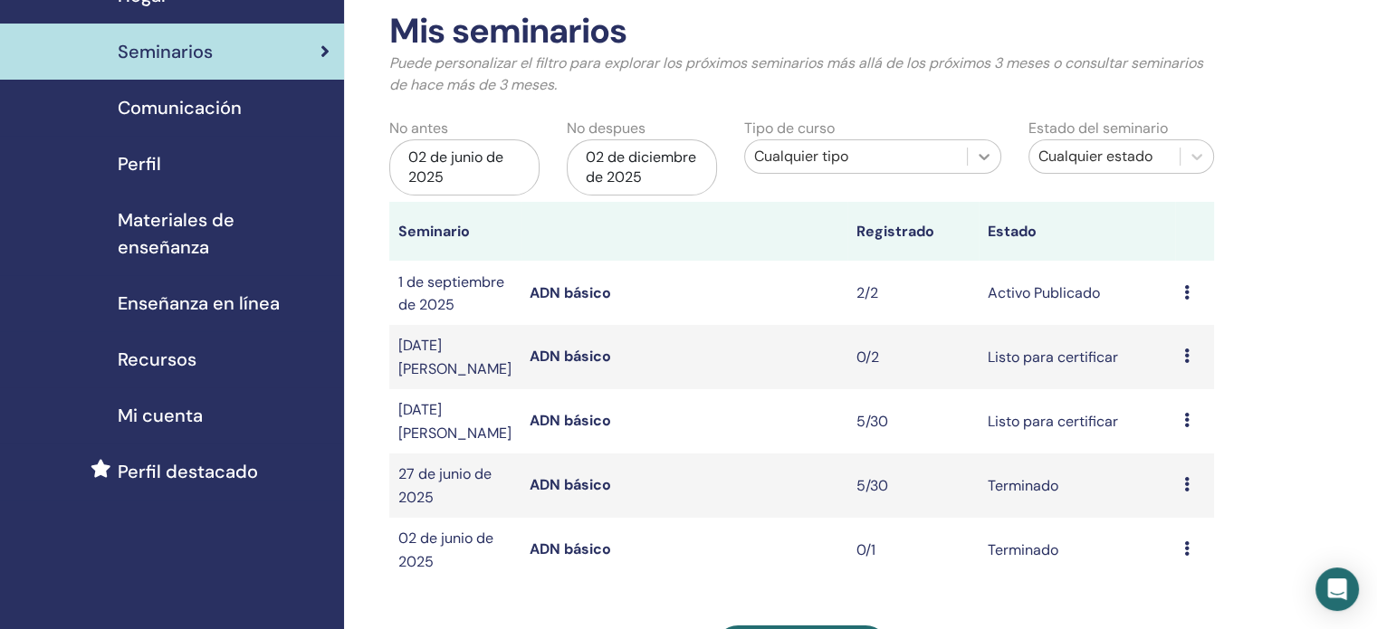
click at [970, 153] on div at bounding box center [984, 156] width 33 height 33
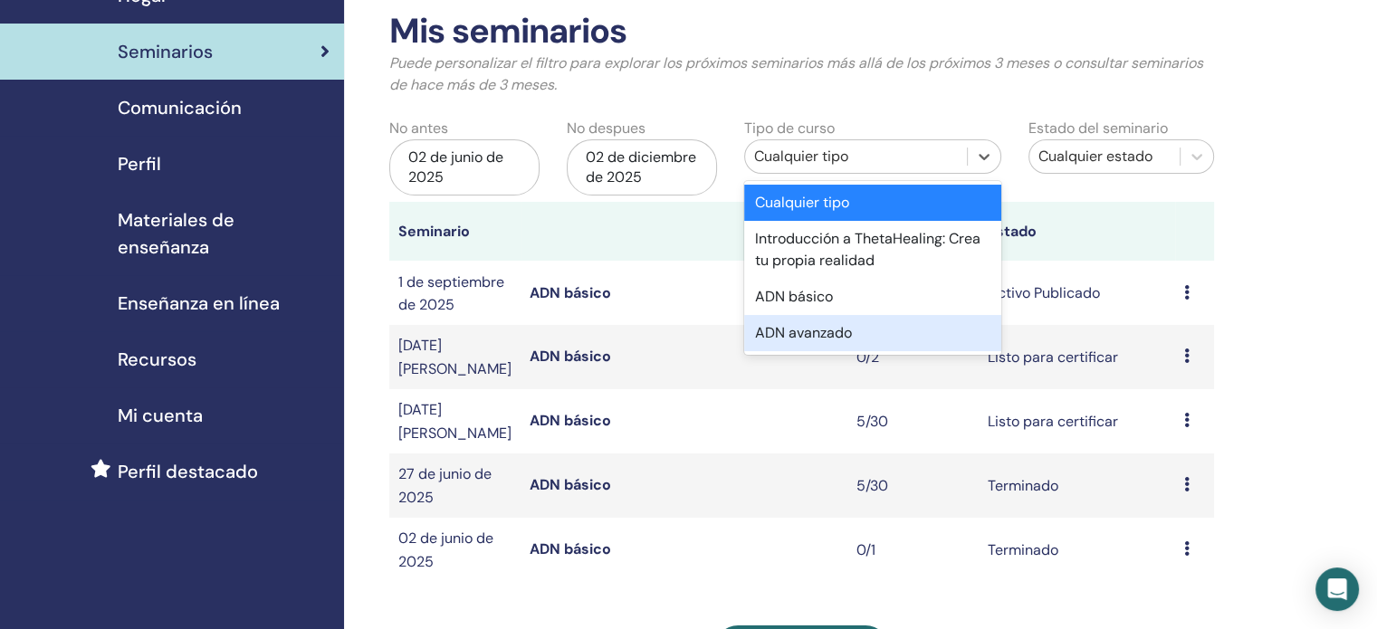
click at [890, 331] on div "ADN avanzado" at bounding box center [872, 333] width 257 height 36
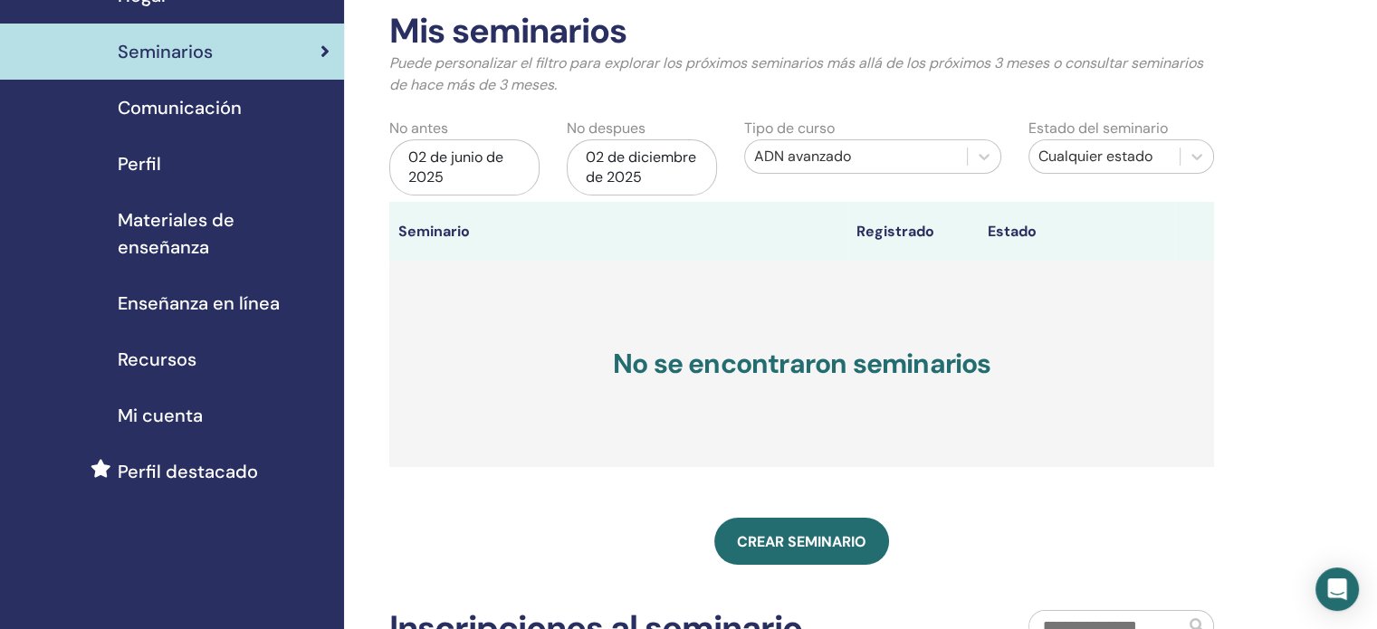
click at [485, 172] on div "02 de junio de 2025" at bounding box center [464, 167] width 150 height 56
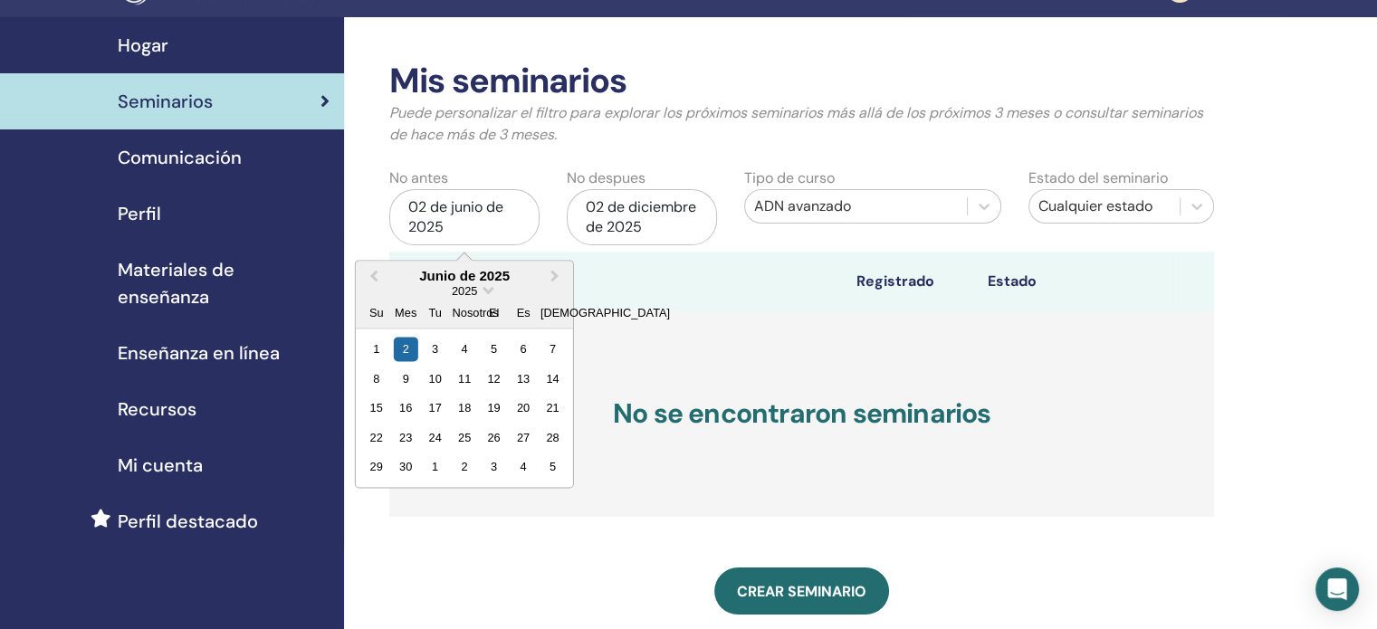
scroll to position [0, 0]
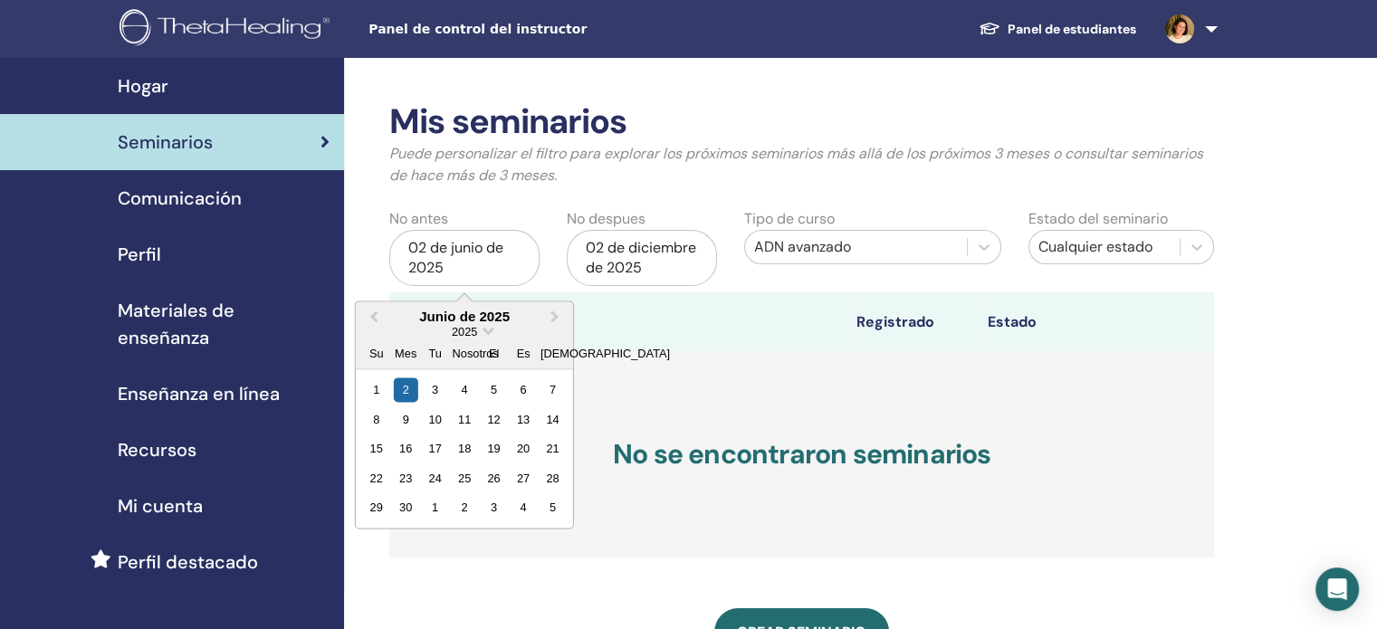
click at [1207, 27] on link at bounding box center [1187, 29] width 74 height 58
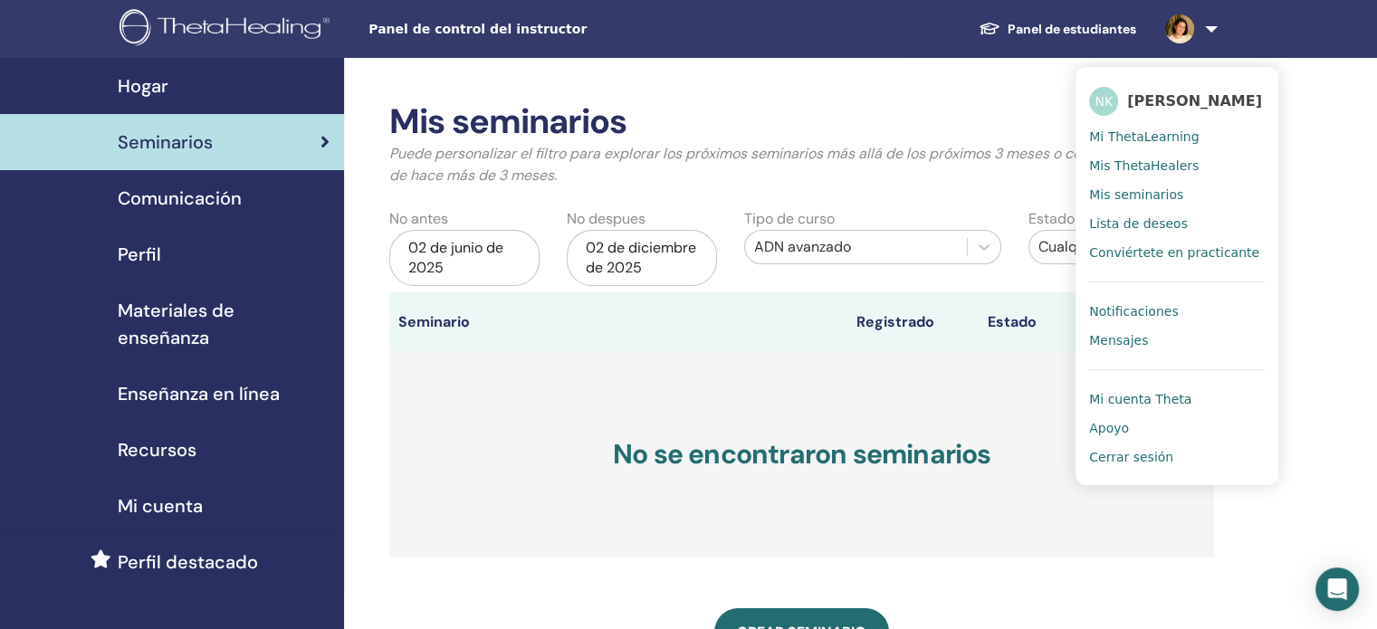
click at [1159, 457] on font "Cerrar sesión" at bounding box center [1131, 457] width 84 height 14
